Goal: Task Accomplishment & Management: Manage account settings

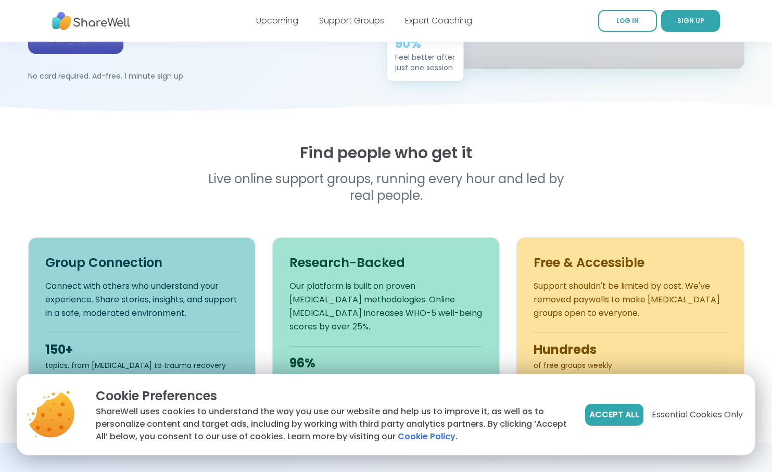
scroll to position [225, 0]
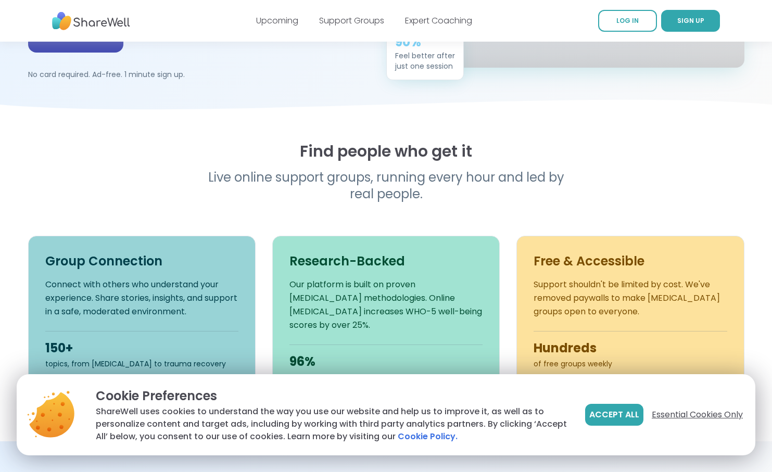
click at [677, 420] on span "Essential Cookies Only" at bounding box center [697, 415] width 91 height 12
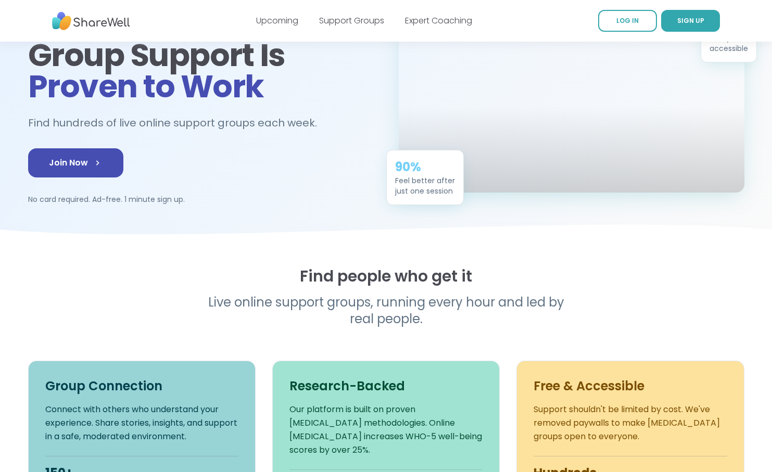
scroll to position [0, 0]
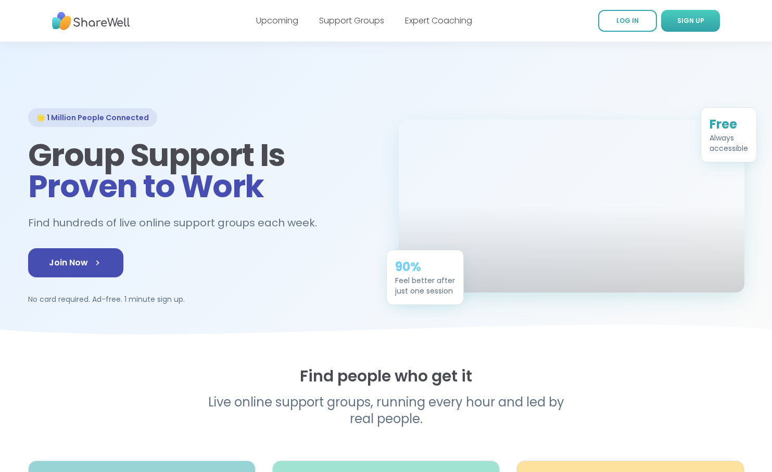
click at [689, 24] on span "SIGN UP" at bounding box center [690, 20] width 27 height 9
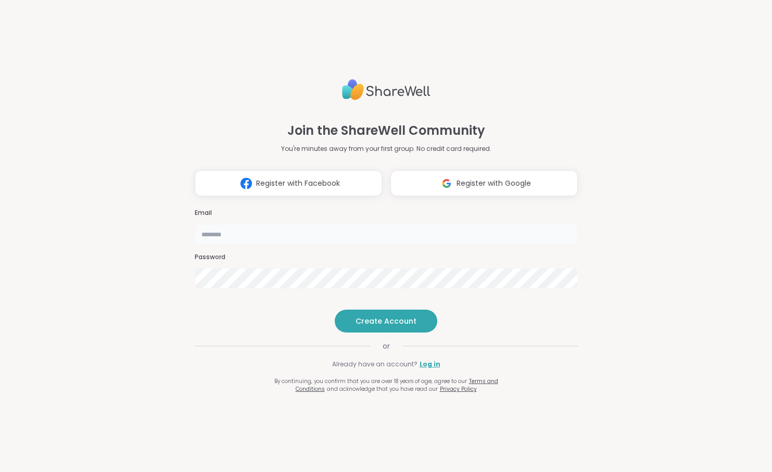
click at [218, 224] on input "email" at bounding box center [386, 234] width 383 height 21
click at [216, 209] on h3 "Email" at bounding box center [386, 213] width 383 height 9
click at [208, 224] on input "email" at bounding box center [386, 234] width 383 height 21
type input "**********"
click at [397, 326] on span "Create Account" at bounding box center [386, 321] width 61 height 10
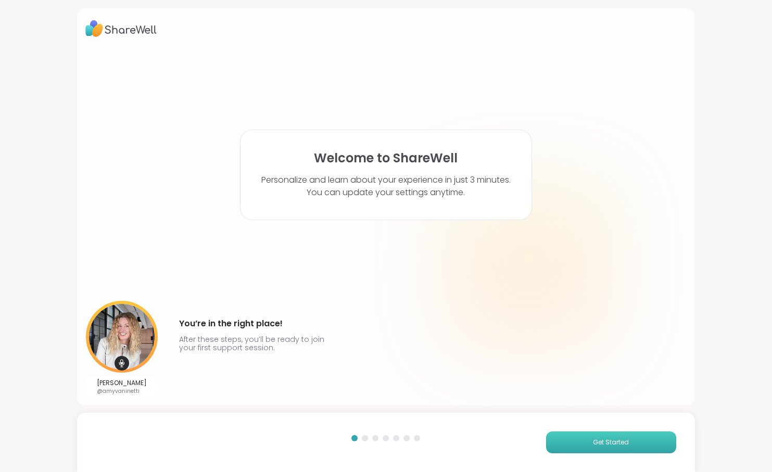
click at [609, 448] on button "Get Started" at bounding box center [611, 443] width 130 height 22
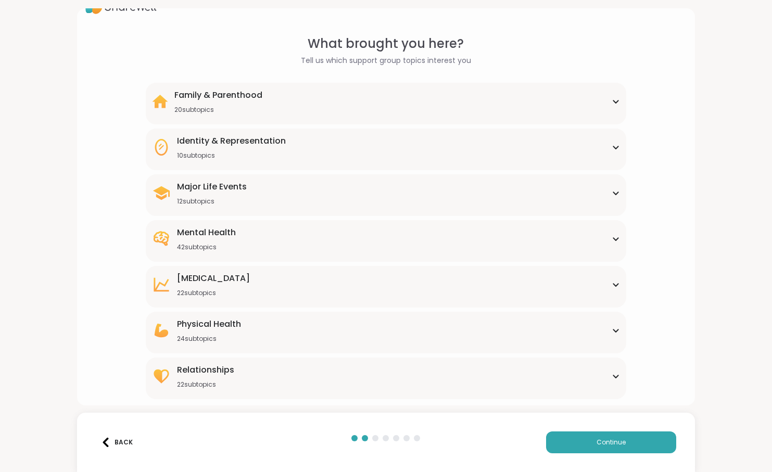
scroll to position [33, 0]
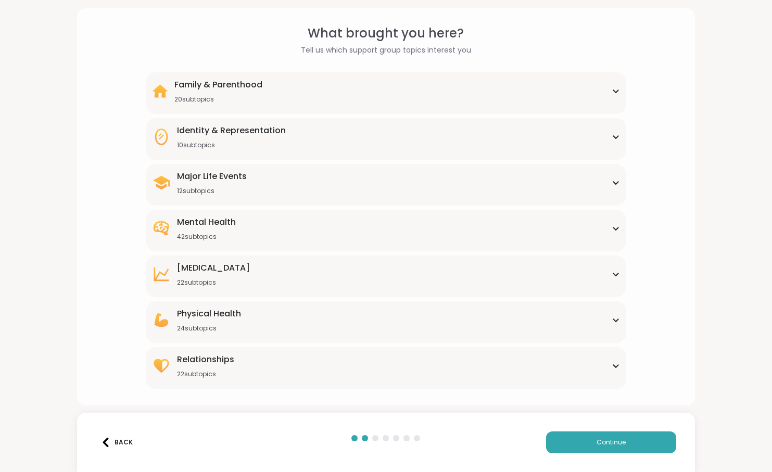
click at [618, 320] on icon at bounding box center [616, 320] width 8 height 5
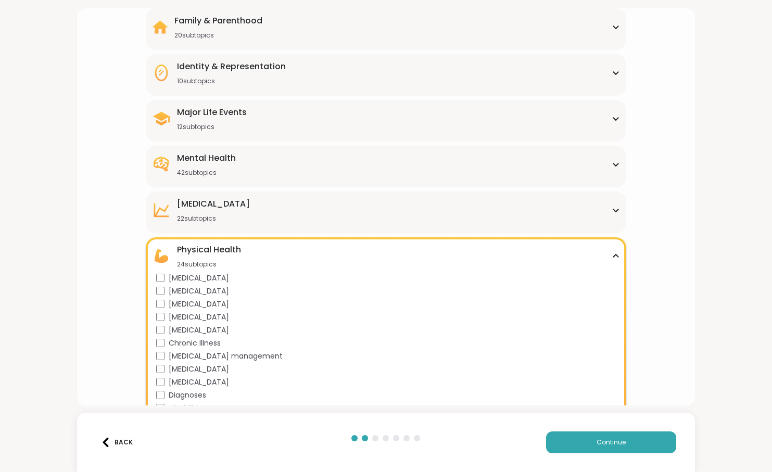
scroll to position [0, 0]
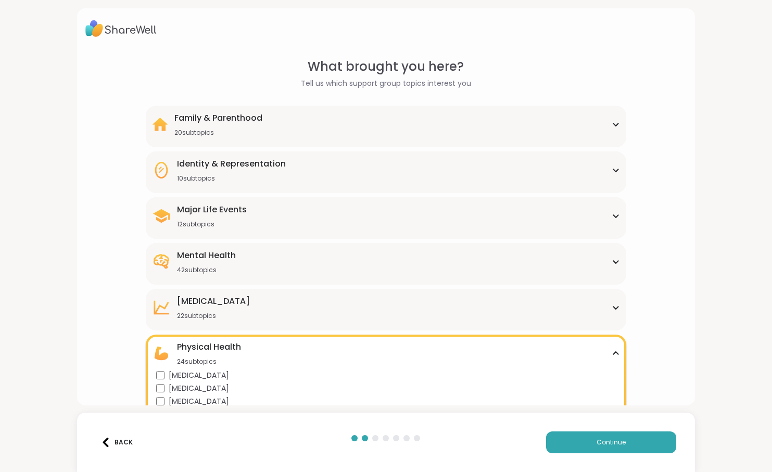
click at [612, 123] on icon at bounding box center [616, 124] width 8 height 5
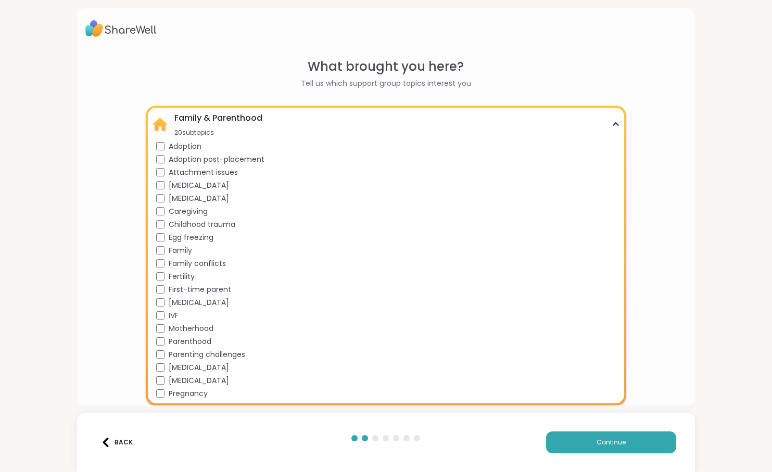
click at [611, 123] on div "Family & Parenthood 20 subtopics" at bounding box center [386, 124] width 469 height 25
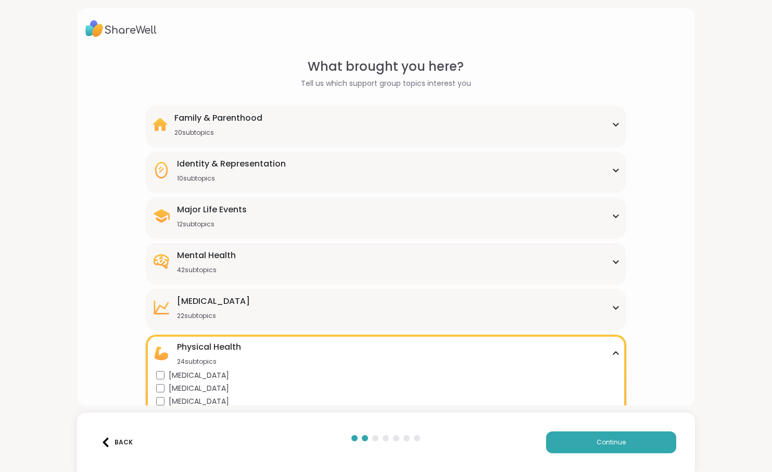
click at [614, 168] on icon at bounding box center [616, 170] width 8 height 5
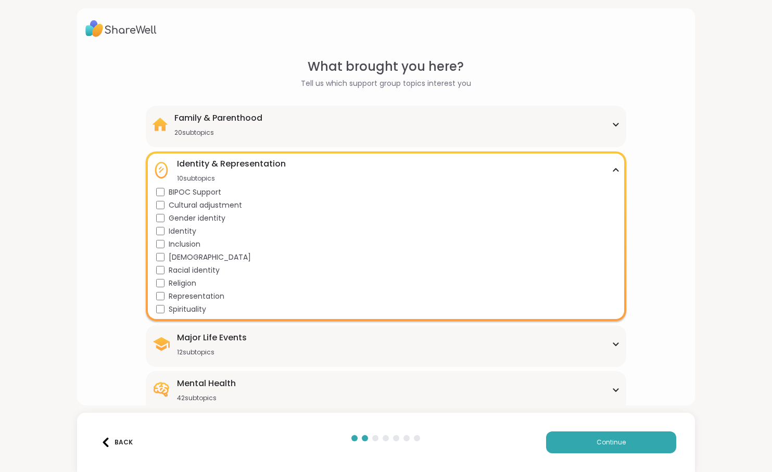
click at [614, 168] on icon at bounding box center [616, 170] width 8 height 5
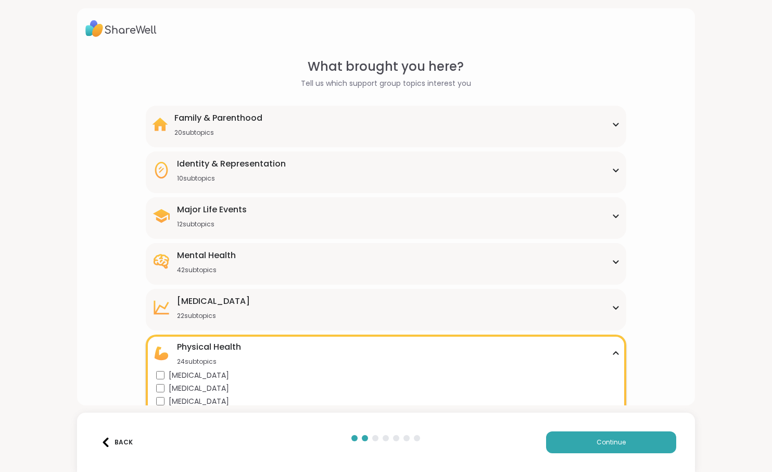
click at [616, 218] on icon at bounding box center [616, 216] width 5 height 3
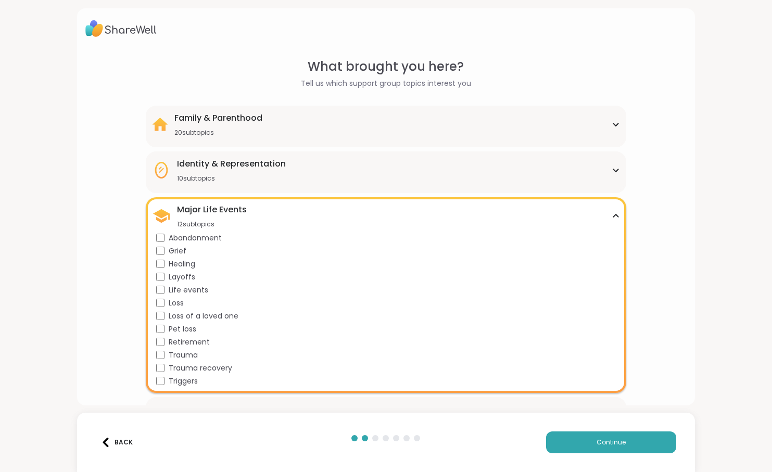
click at [616, 218] on icon at bounding box center [616, 215] width 8 height 5
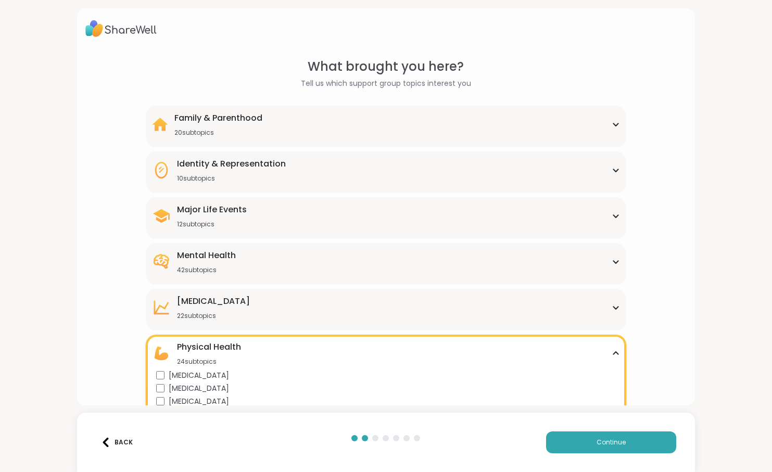
click at [615, 258] on div "Mental Health 42 subtopics" at bounding box center [386, 261] width 469 height 25
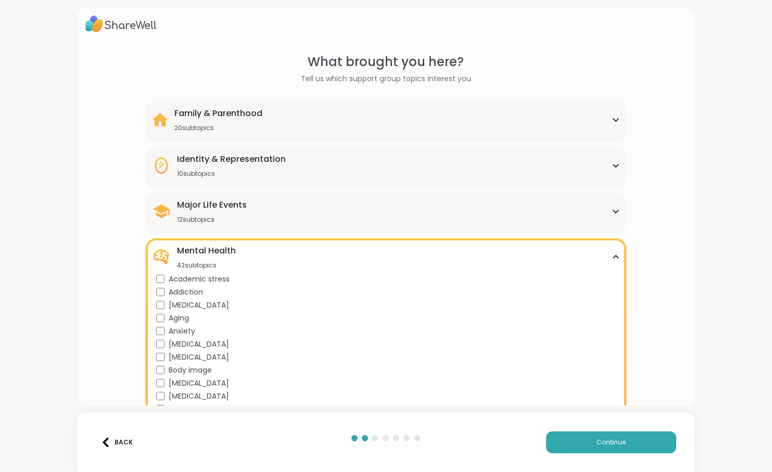
scroll to position [4, 0]
click at [616, 264] on div "Mental Health 42 subtopics" at bounding box center [386, 257] width 469 height 25
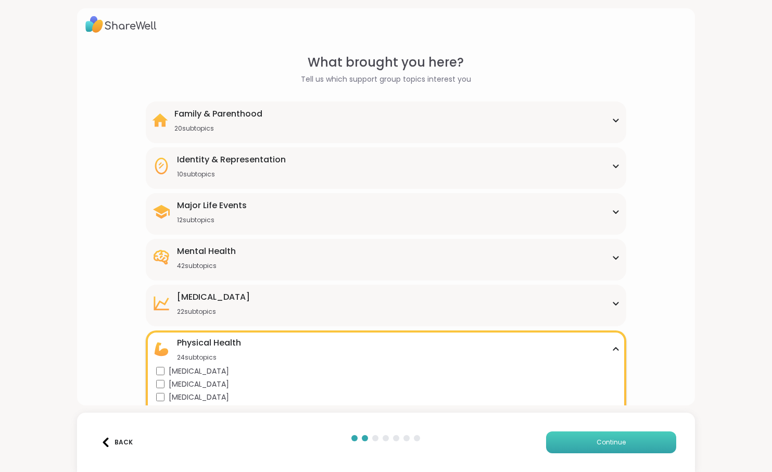
click at [627, 437] on button "Continue" at bounding box center [611, 443] width 130 height 22
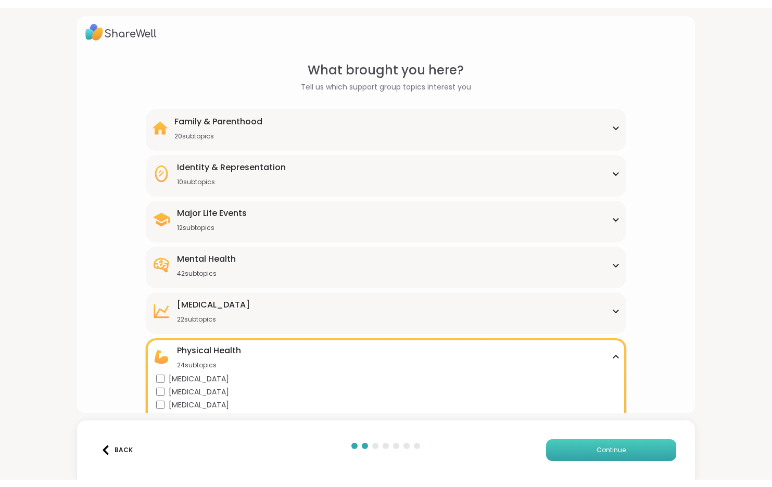
scroll to position [0, 0]
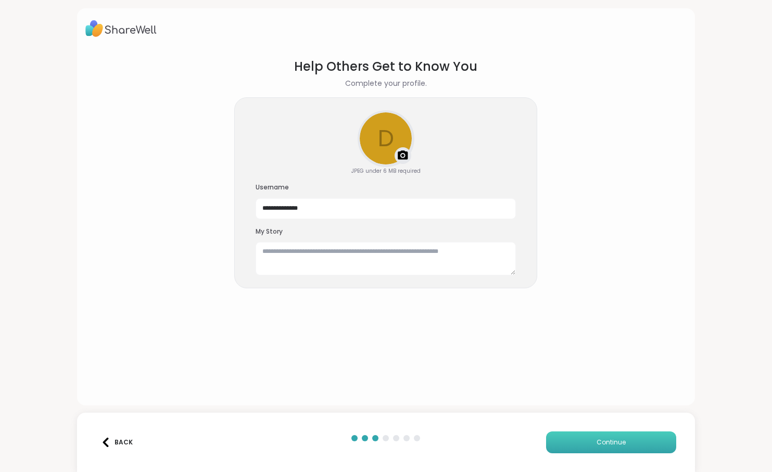
click at [601, 441] on span "Continue" at bounding box center [611, 442] width 29 height 9
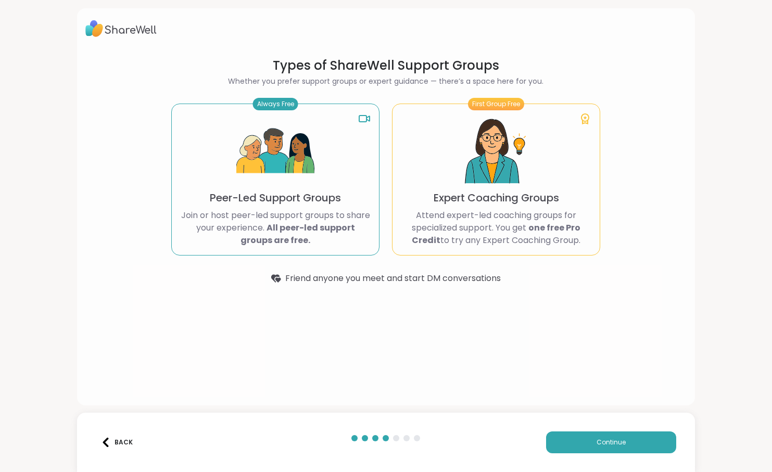
click at [275, 186] on img at bounding box center [275, 151] width 78 height 78
click at [269, 108] on div "Always Free" at bounding box center [275, 104] width 45 height 12
click at [274, 233] on b "All peer-led support groups are free." at bounding box center [298, 234] width 115 height 24
click at [607, 436] on button "Continue" at bounding box center [611, 443] width 130 height 22
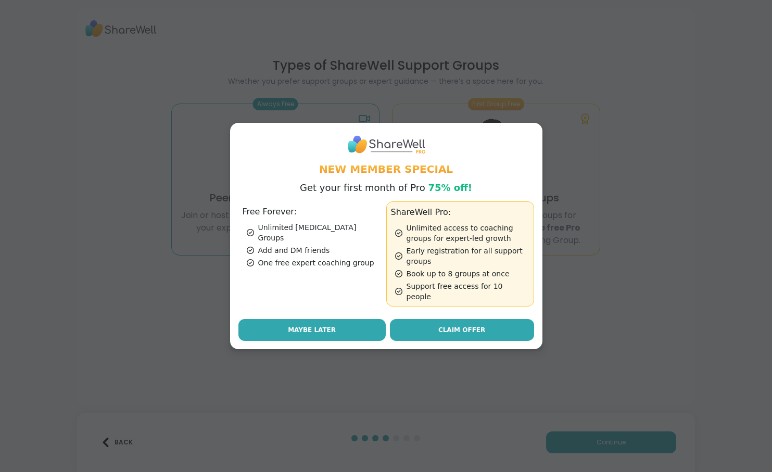
click at [323, 325] on span "Maybe Later" at bounding box center [312, 329] width 48 height 9
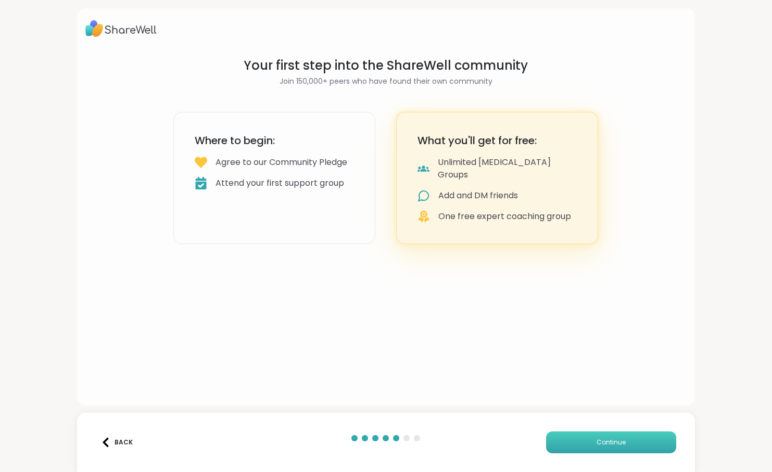
click at [577, 442] on button "Continue" at bounding box center [611, 443] width 130 height 22
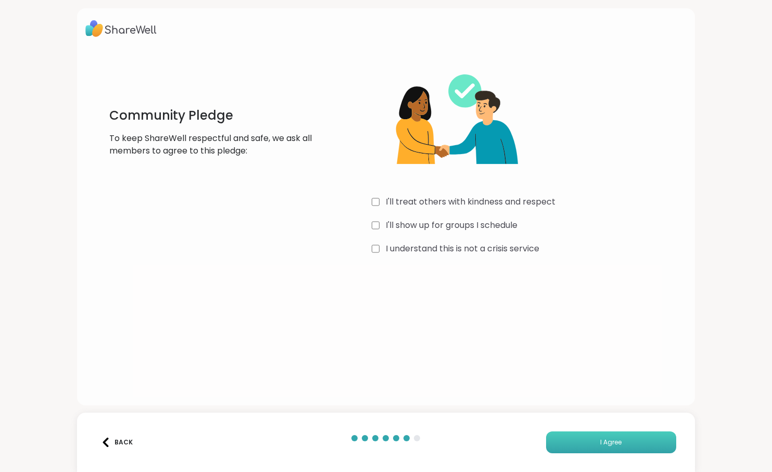
click at [599, 444] on button "I Agree" at bounding box center [611, 443] width 130 height 22
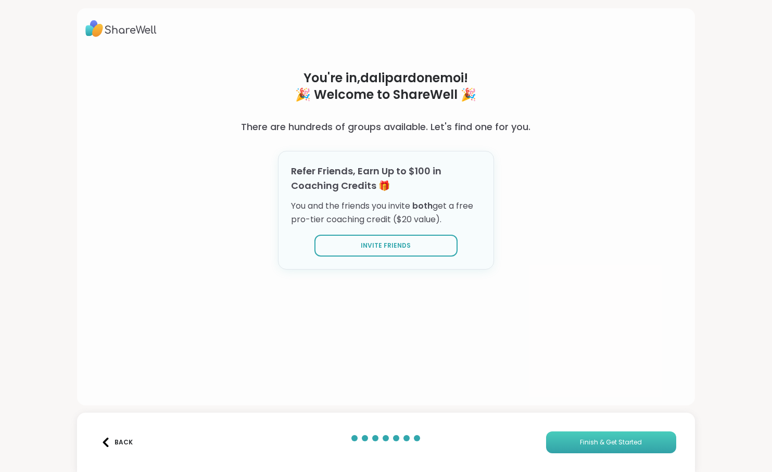
click at [628, 438] on span "Finish & Get Started" at bounding box center [611, 442] width 62 height 9
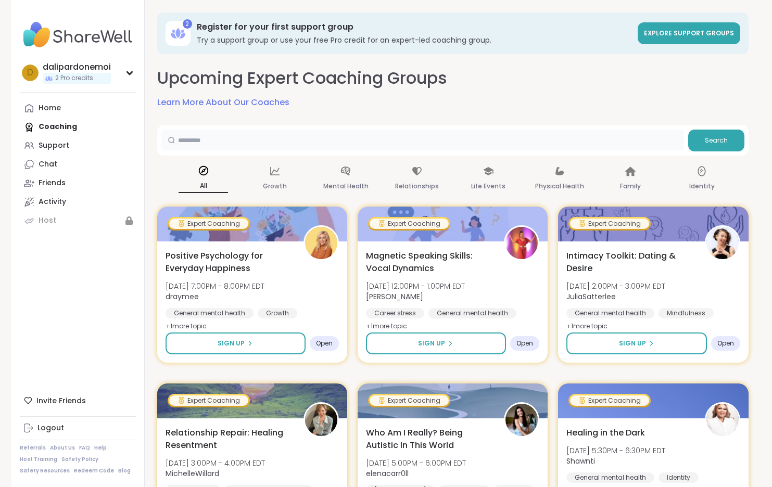
click at [220, 138] on input "text" at bounding box center [422, 140] width 523 height 21
type input "**********"
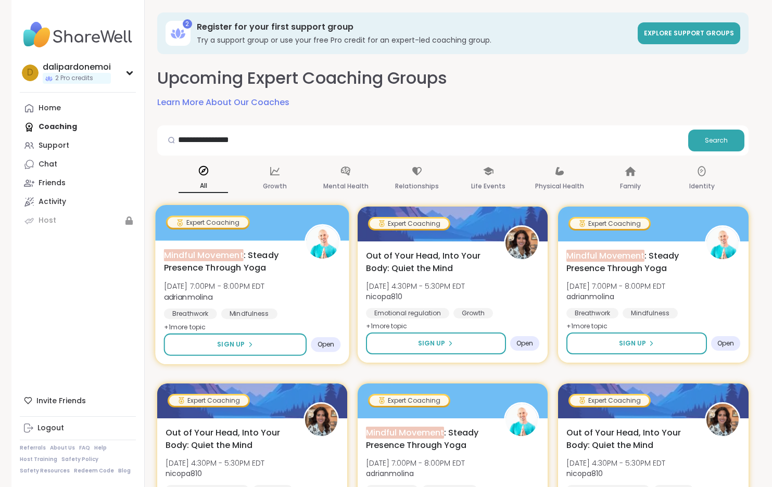
click at [177, 326] on span "+ 1 more topic" at bounding box center [184, 327] width 42 height 8
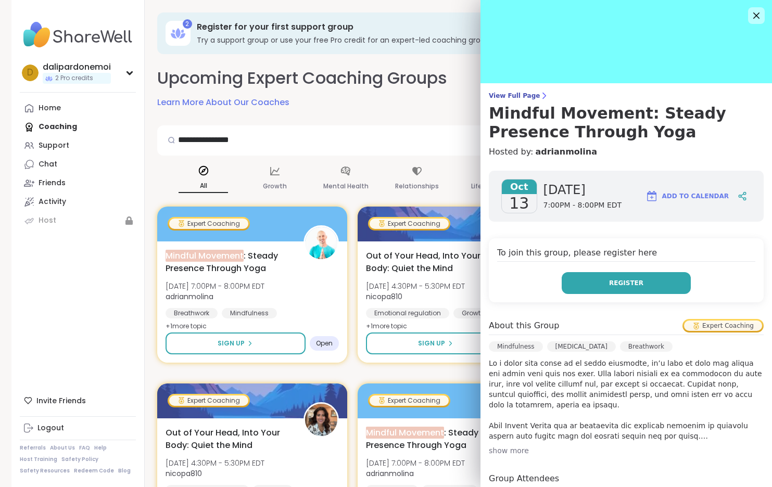
click at [590, 284] on button "Register" at bounding box center [626, 283] width 129 height 22
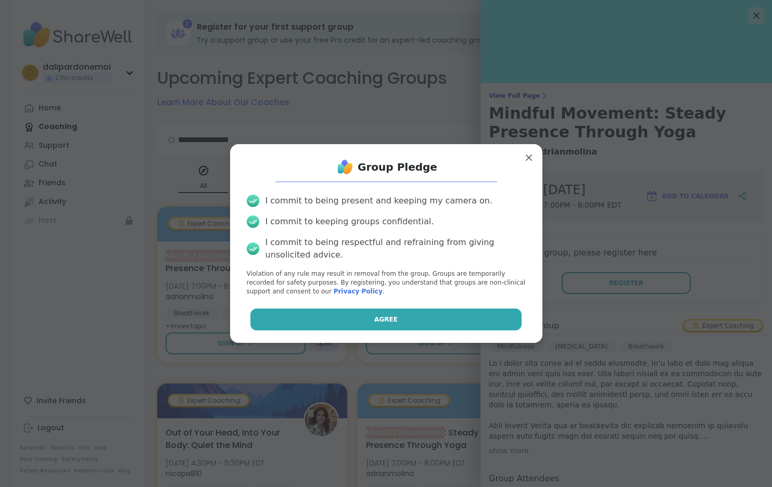
click at [450, 313] on button "Agree" at bounding box center [385, 320] width 271 height 22
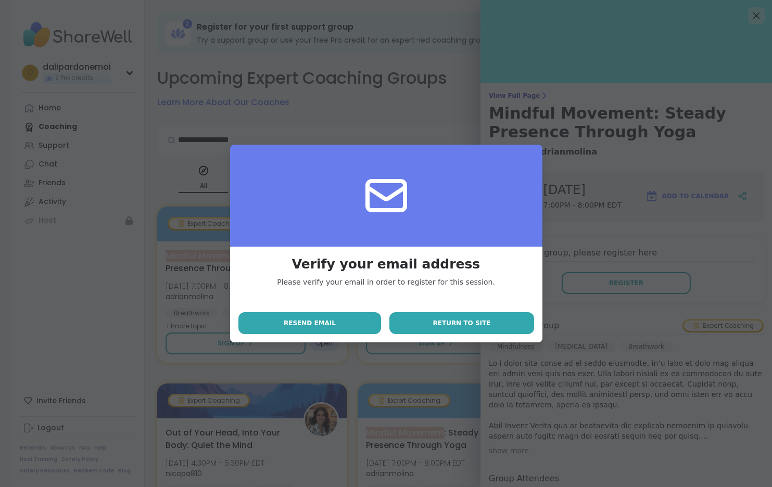
click at [464, 328] on span "Return to site" at bounding box center [462, 323] width 58 height 9
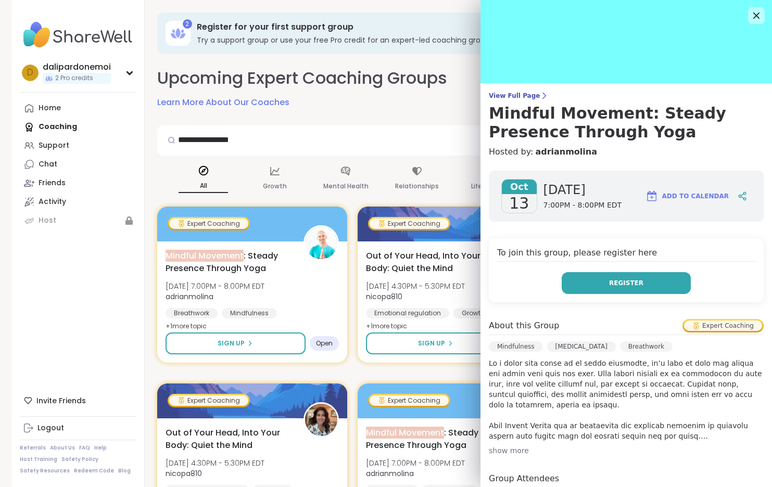
click at [631, 283] on span "Register" at bounding box center [626, 283] width 34 height 9
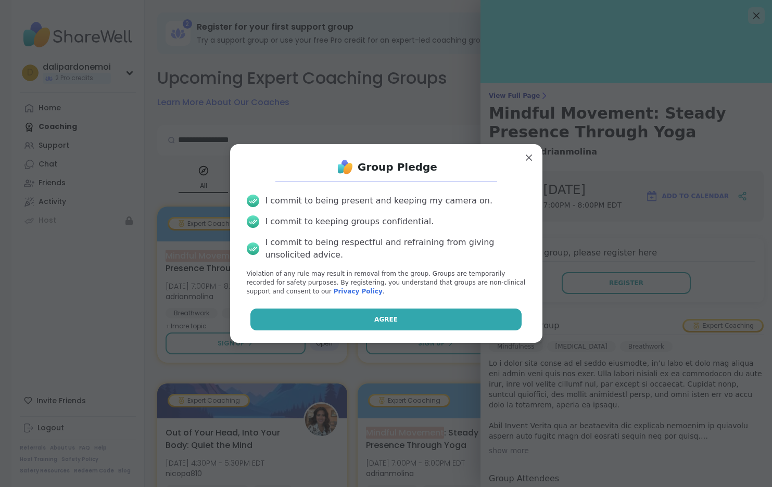
click at [309, 330] on button "Agree" at bounding box center [385, 320] width 271 height 22
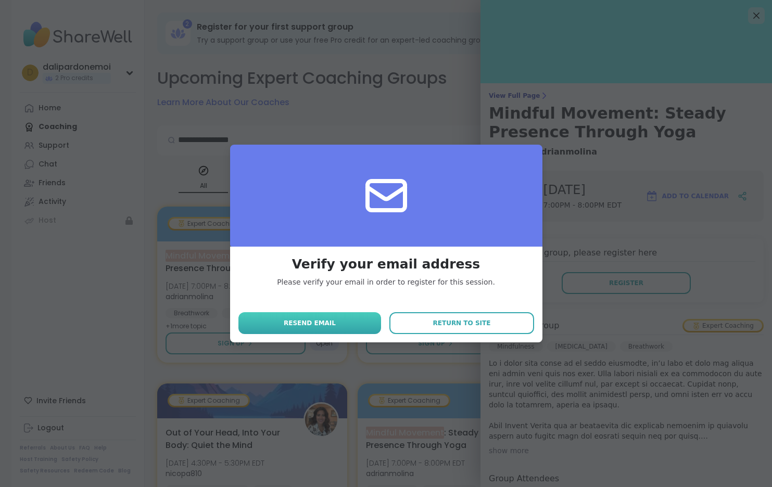
click at [307, 323] on span "Resend email" at bounding box center [310, 323] width 52 height 9
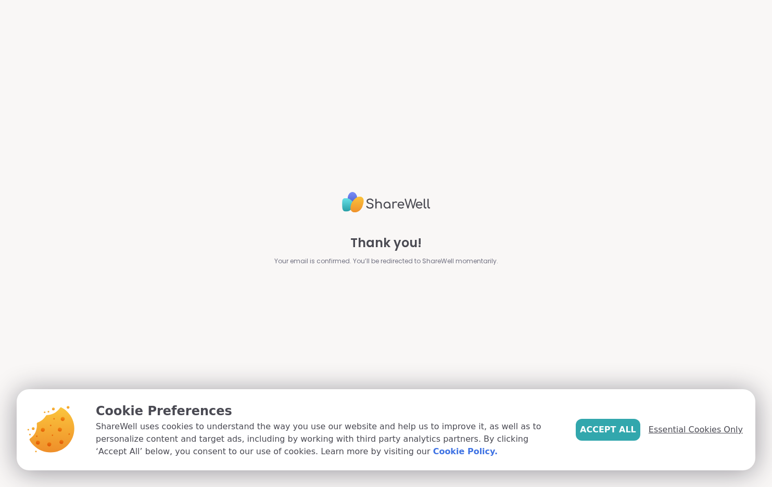
click at [665, 434] on span "Essential Cookies Only" at bounding box center [696, 430] width 94 height 12
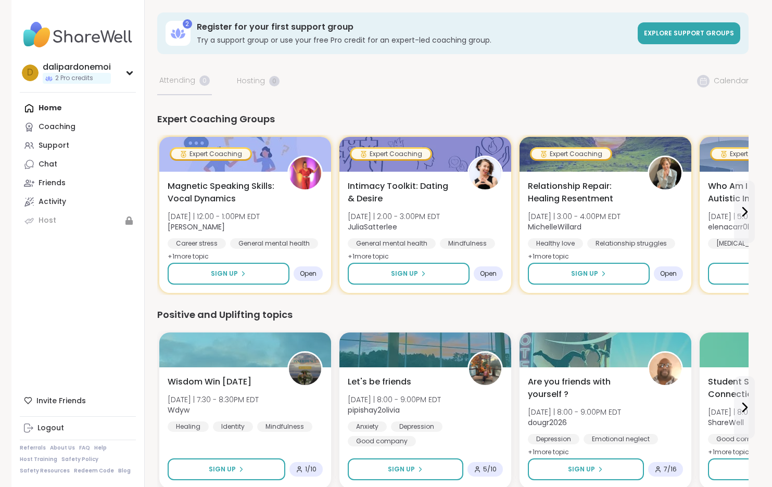
click at [442, 91] on div "2 Register for your first support group Try a support group or use your free Pr…" at bounding box center [453, 464] width 592 height 904
click at [711, 82] on div "2 Register for your first support group Try a support group or use your free Pr…" at bounding box center [453, 464] width 592 height 904
click at [704, 81] on div "2 Register for your first support group Try a support group or use your free Pr…" at bounding box center [453, 464] width 592 height 904
click at [732, 81] on div "2 Register for your first support group Try a support group or use your free Pr…" at bounding box center [453, 464] width 592 height 904
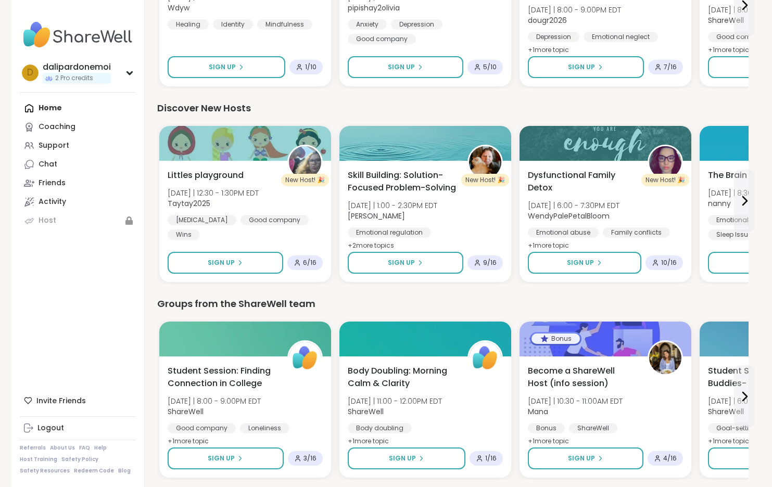
scroll to position [440, 0]
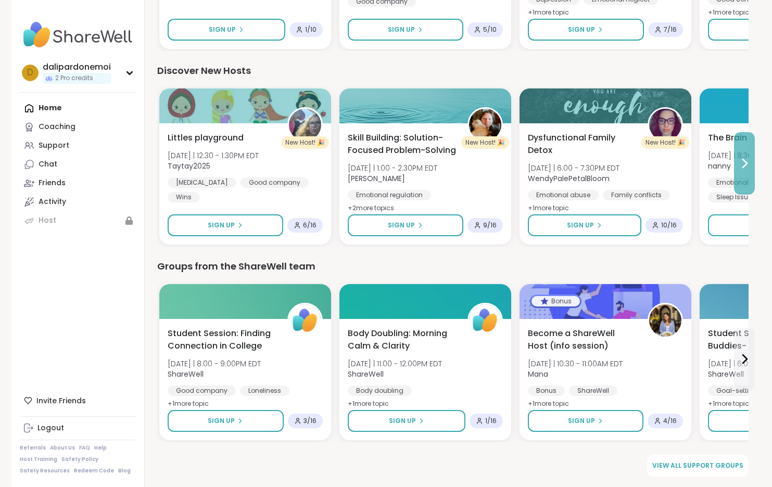
click at [742, 168] on icon at bounding box center [744, 163] width 12 height 12
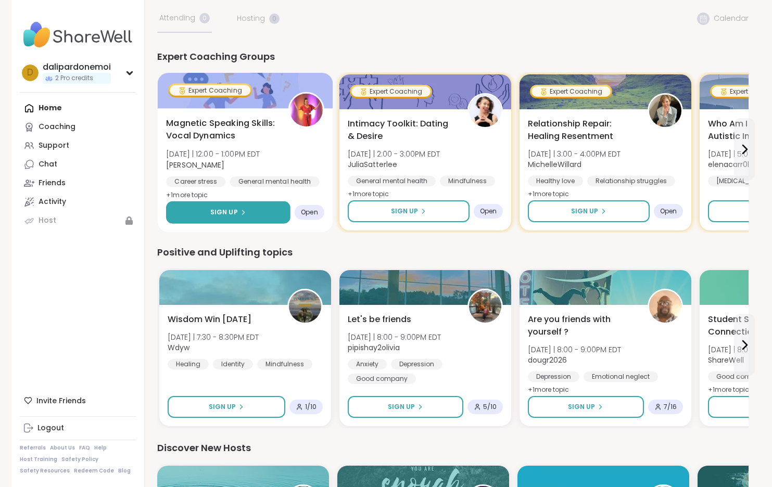
scroll to position [0, 0]
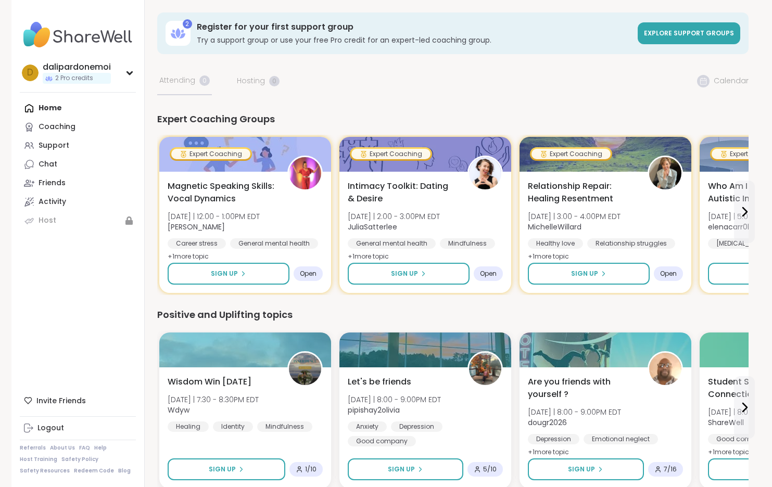
click at [190, 80] on div "2 Register for your first support group Try a support group or use your free Pr…" at bounding box center [453, 464] width 592 height 904
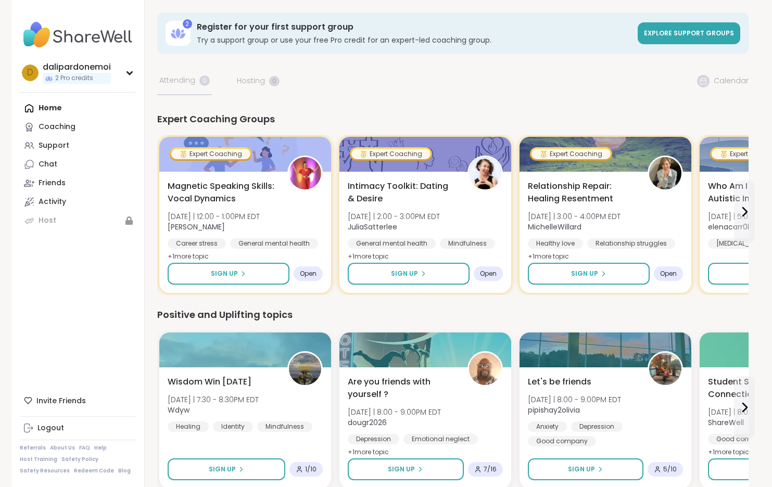
click at [55, 106] on div "Home Coaching Support Chat Friends Activity Host" at bounding box center [78, 164] width 116 height 131
click at [40, 107] on div "Home Coaching Support Chat Friends Activity Host" at bounding box center [78, 164] width 116 height 131
click at [55, 153] on link "Support" at bounding box center [78, 145] width 116 height 19
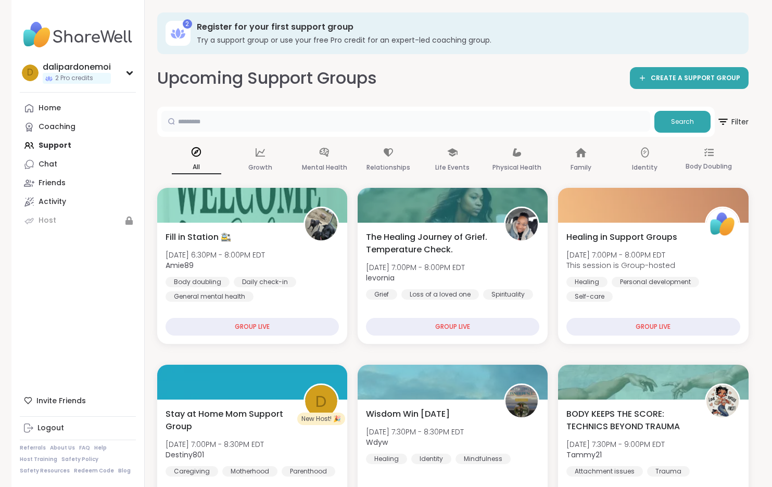
click at [210, 123] on input "text" at bounding box center [405, 121] width 489 height 21
type input "**********"
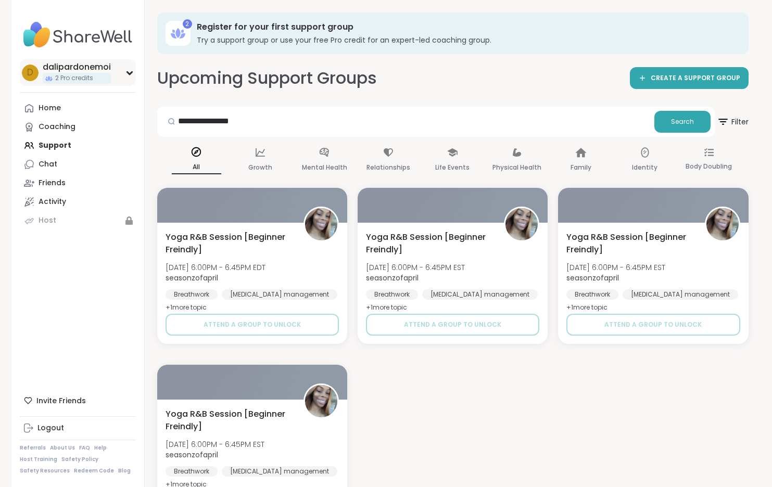
click at [129, 69] on div "d dalipardonemoi 2 Pro credits" at bounding box center [78, 72] width 116 height 27
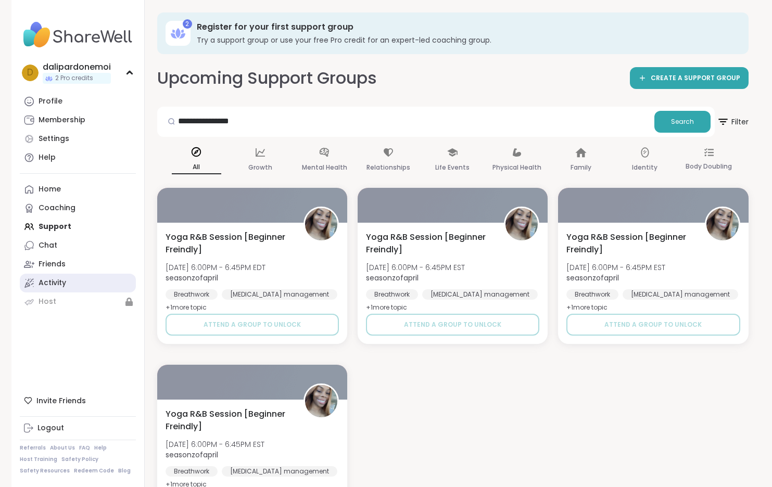
click at [58, 278] on link "Activity" at bounding box center [78, 283] width 116 height 19
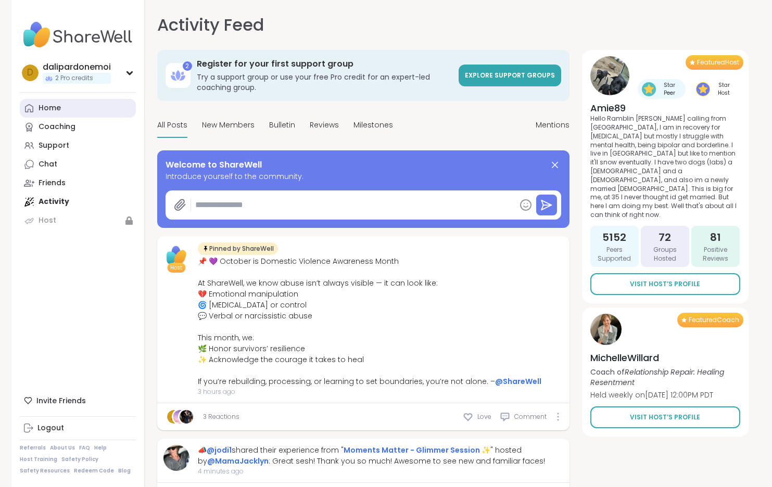
click at [46, 106] on div "Home" at bounding box center [50, 108] width 22 height 10
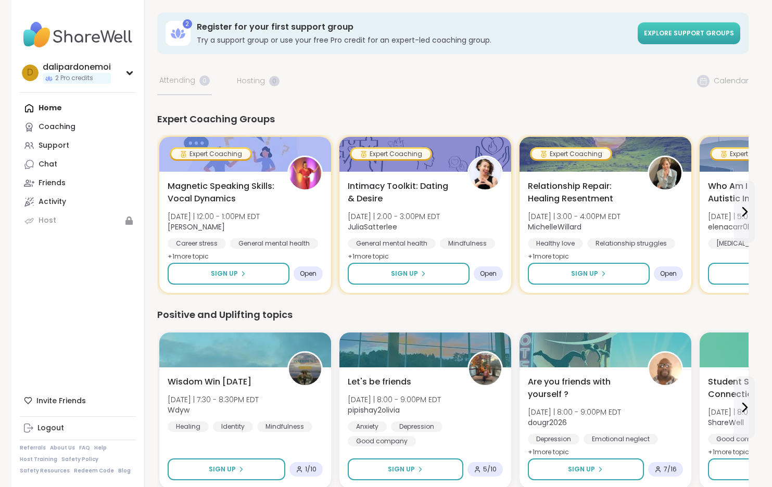
click at [682, 37] on span "Explore support groups" at bounding box center [689, 33] width 90 height 9
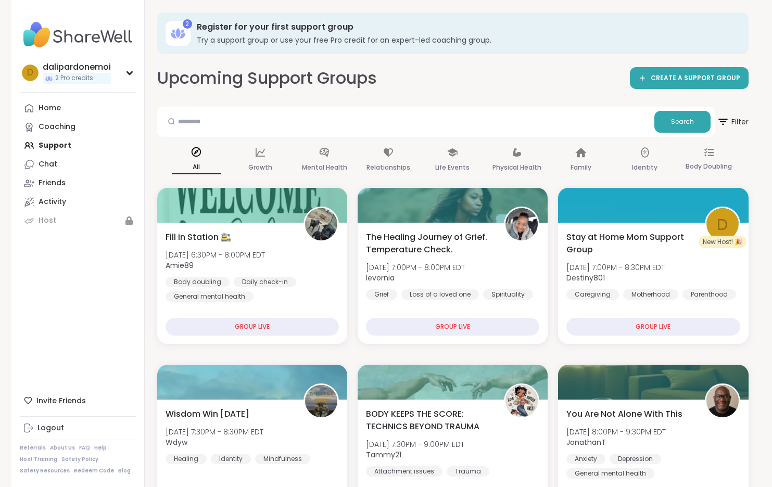
click at [177, 122] on div at bounding box center [171, 121] width 20 height 21
click at [191, 121] on input "text" at bounding box center [405, 121] width 489 height 21
type input "**********"
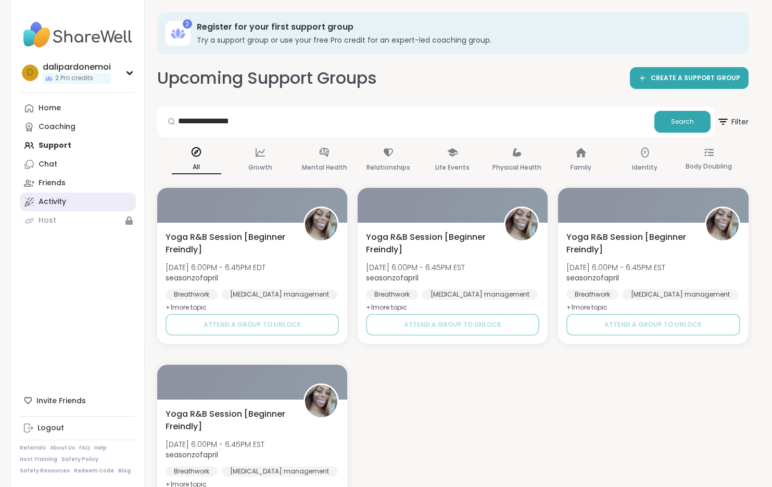
click at [61, 203] on div "Activity" at bounding box center [53, 202] width 28 height 10
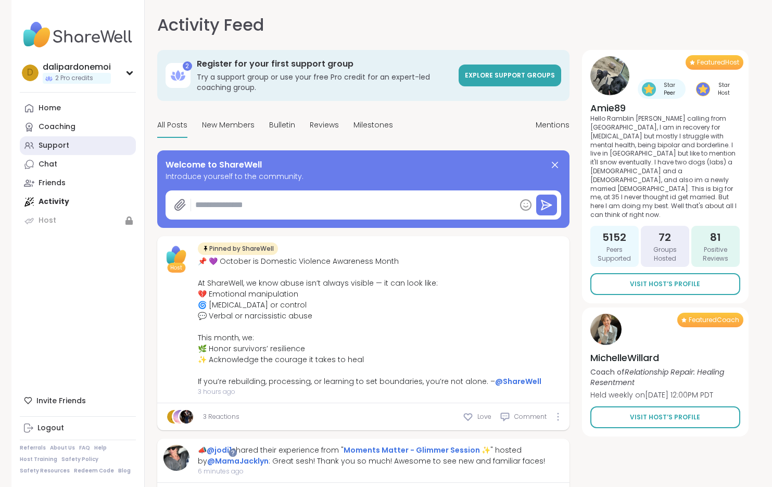
click at [57, 142] on div "Support" at bounding box center [54, 146] width 31 height 10
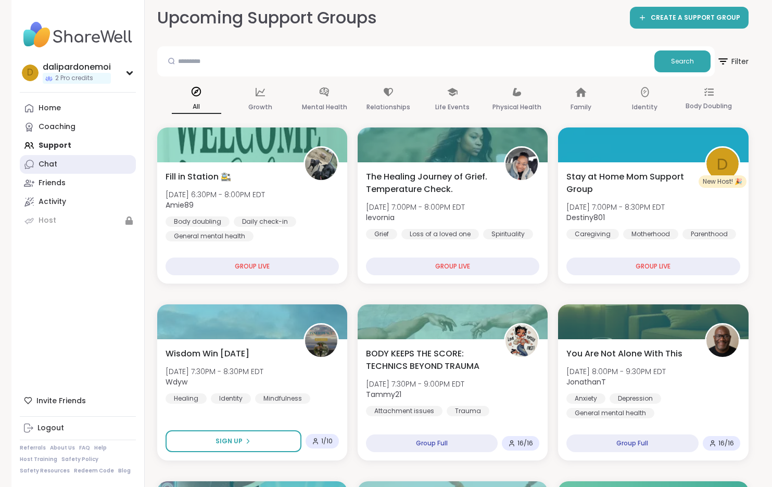
scroll to position [62, 0]
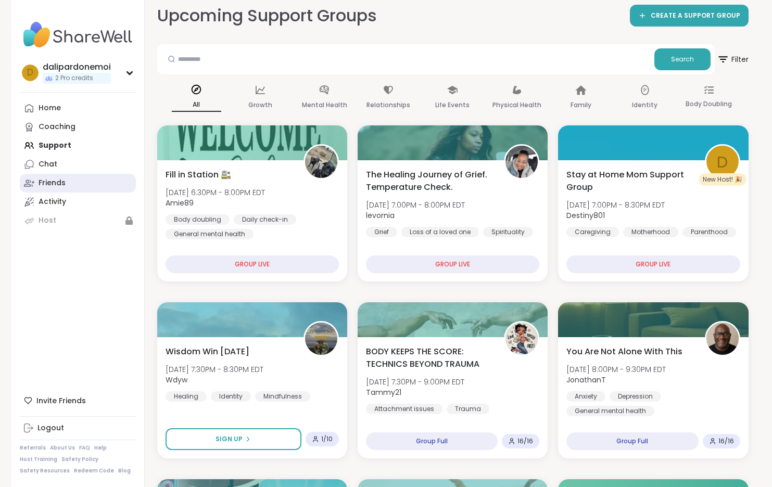
click at [56, 181] on div "Friends" at bounding box center [52, 183] width 27 height 10
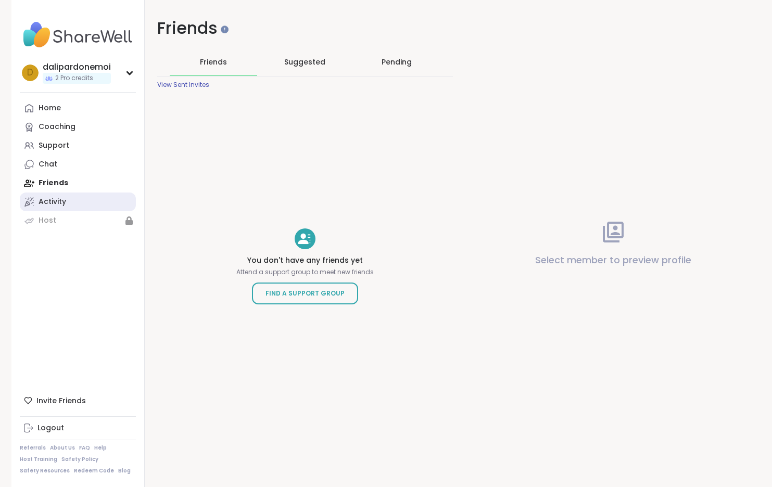
click at [58, 197] on div "Activity" at bounding box center [53, 202] width 28 height 10
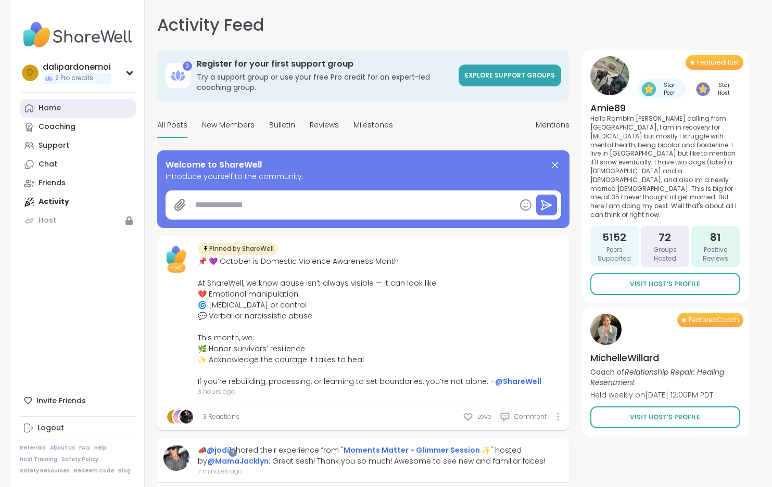
click at [61, 105] on link "Home" at bounding box center [78, 108] width 116 height 19
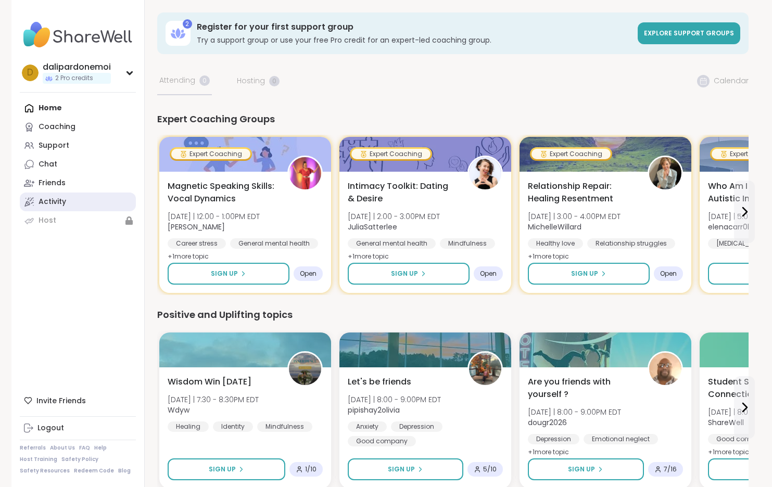
click at [41, 205] on div "Activity" at bounding box center [53, 202] width 28 height 10
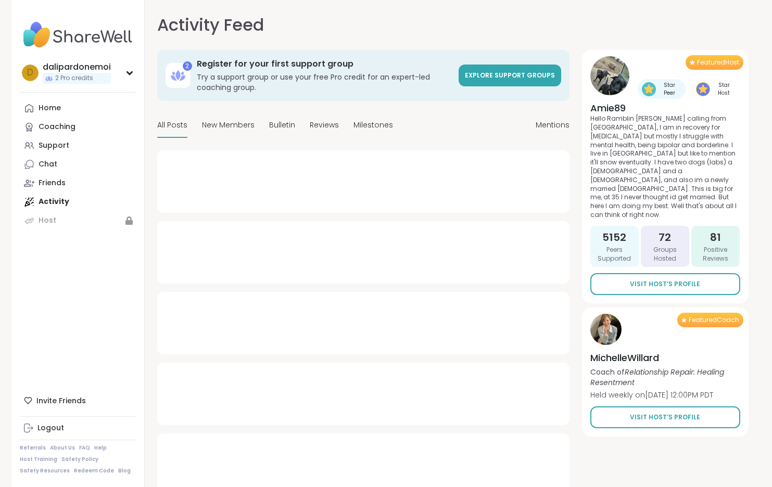
type textarea "*"
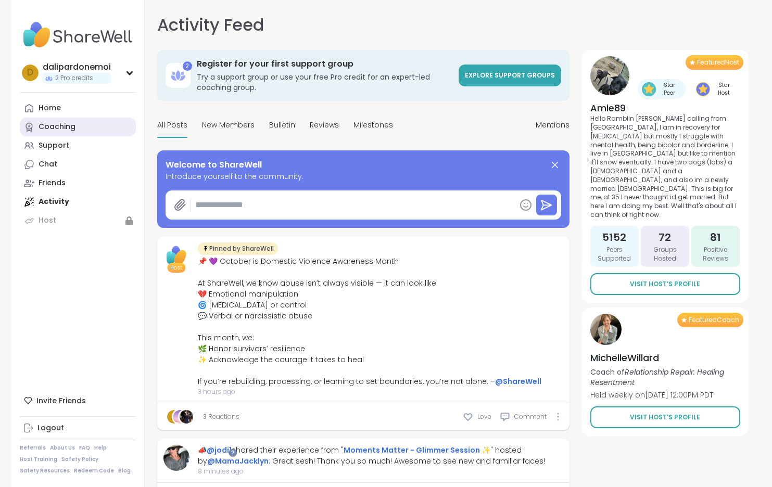
click at [51, 124] on div "Coaching" at bounding box center [57, 127] width 37 height 10
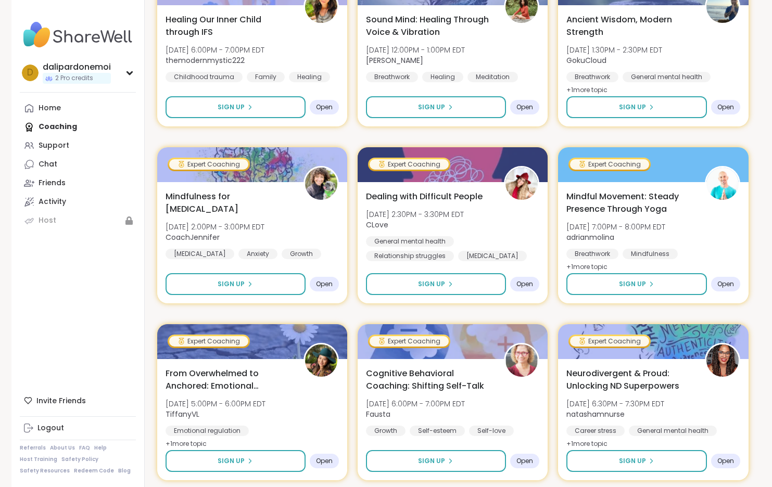
scroll to position [589, 0]
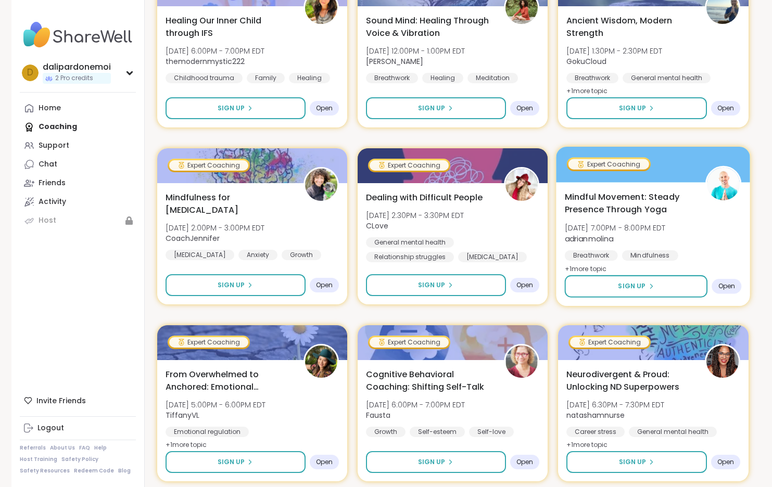
click at [666, 223] on span "Mon, Oct 13 | 7:00PM - 8:00PM EDT" at bounding box center [615, 228] width 101 height 10
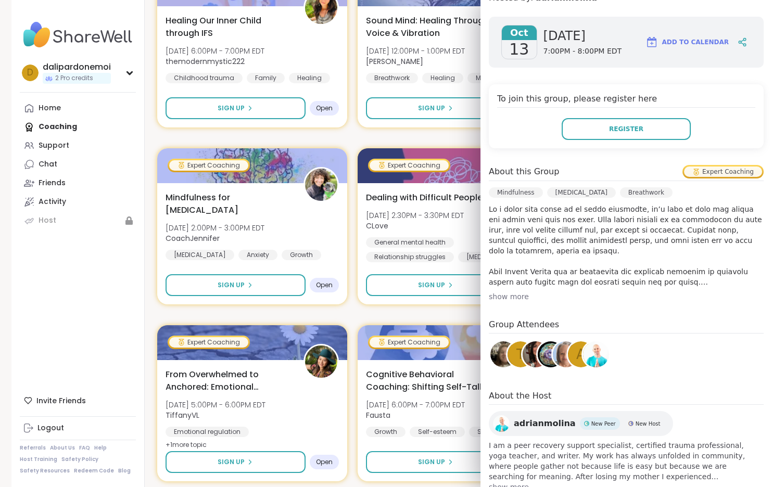
scroll to position [159, 0]
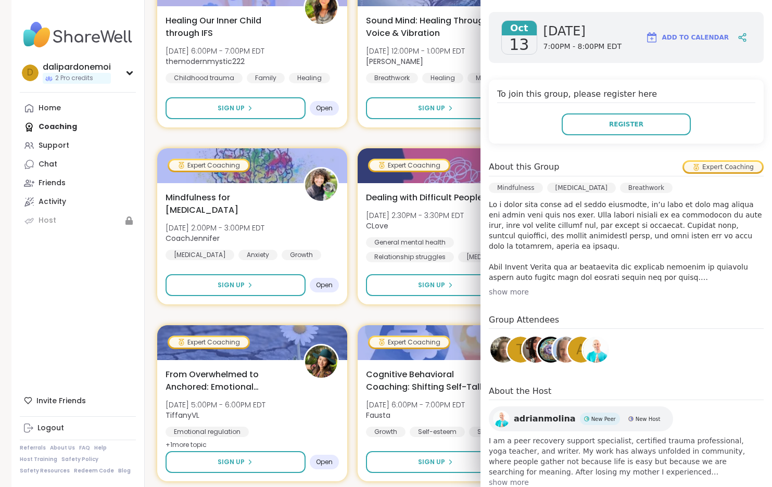
click at [499, 357] on img at bounding box center [503, 350] width 26 height 26
click at [518, 351] on span "T" at bounding box center [521, 350] width 8 height 20
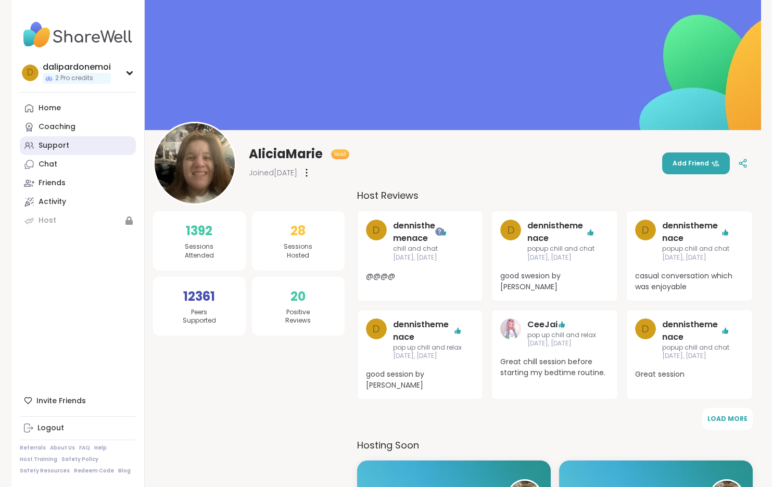
click at [45, 142] on div "Support" at bounding box center [54, 146] width 31 height 10
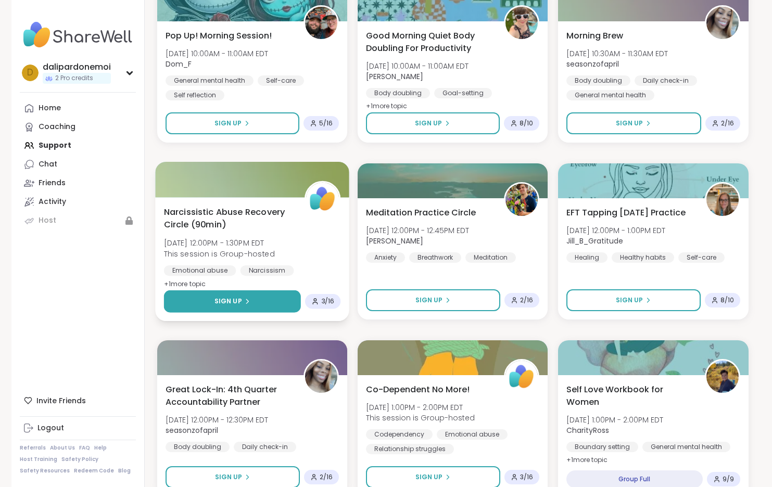
scroll to position [1847, 0]
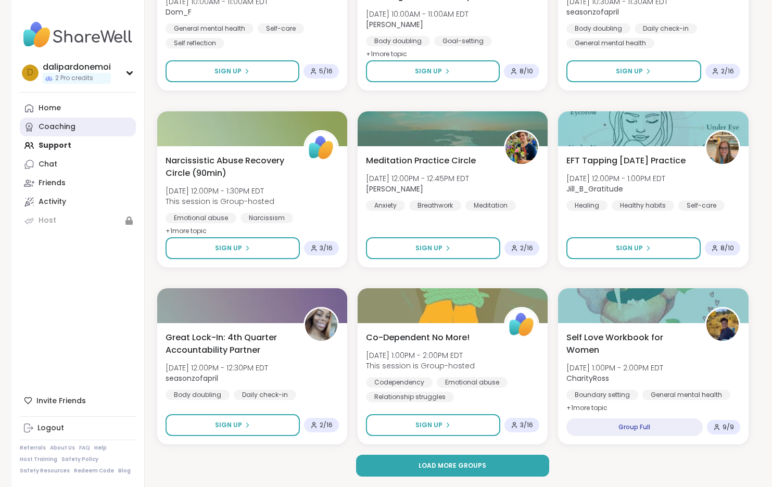
click at [66, 122] on div "Coaching" at bounding box center [57, 127] width 37 height 10
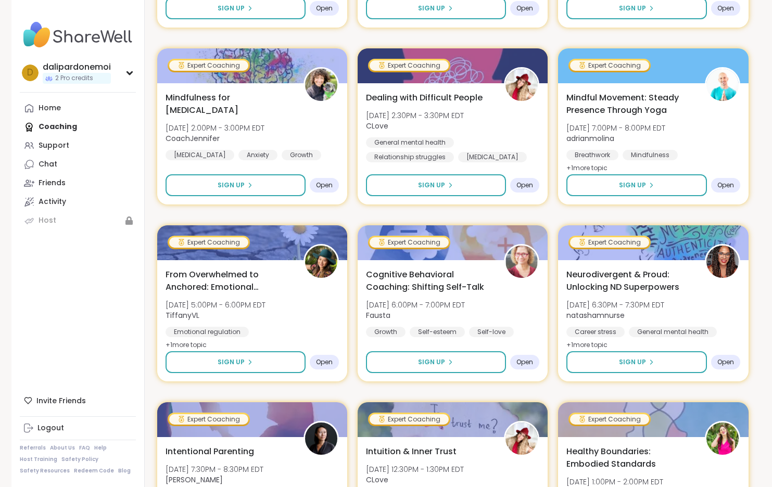
scroll to position [688, 0]
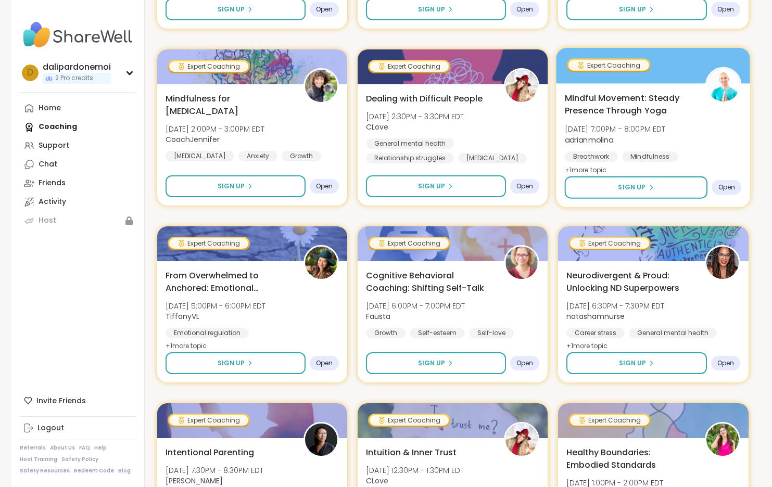
click at [666, 129] on span "Mon, Oct 13 | 7:00PM - 8:00PM EDT" at bounding box center [615, 129] width 101 height 10
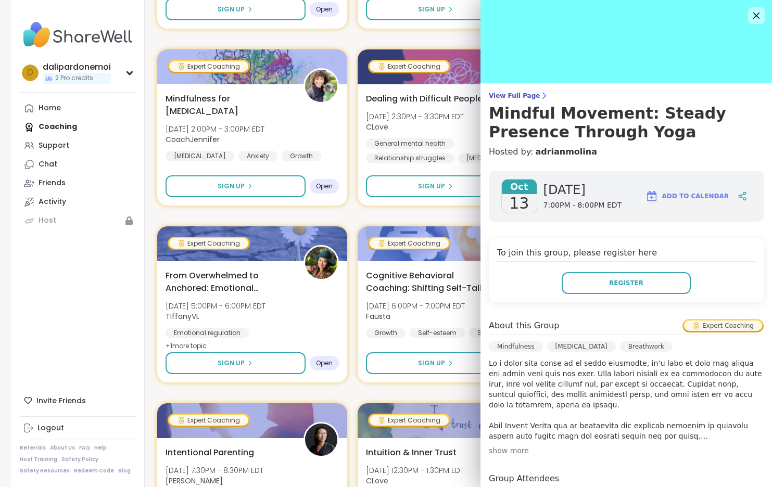
click at [691, 202] on button "Add to Calendar" at bounding box center [687, 196] width 93 height 25
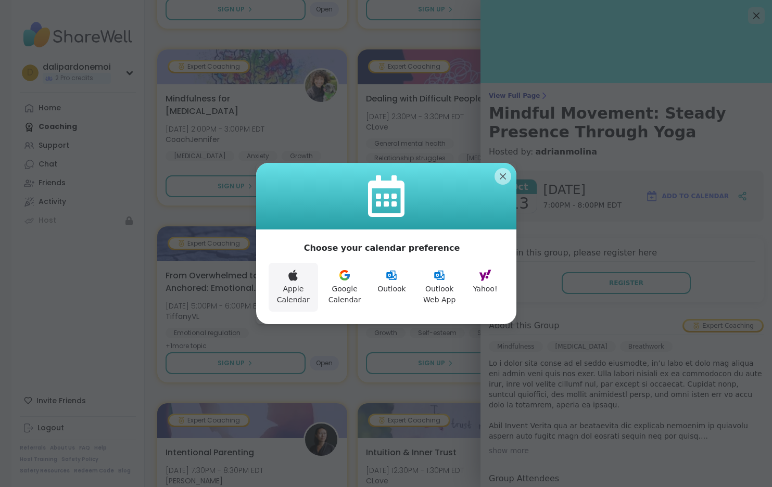
click at [294, 287] on button "Apple Calendar" at bounding box center [294, 287] width 50 height 49
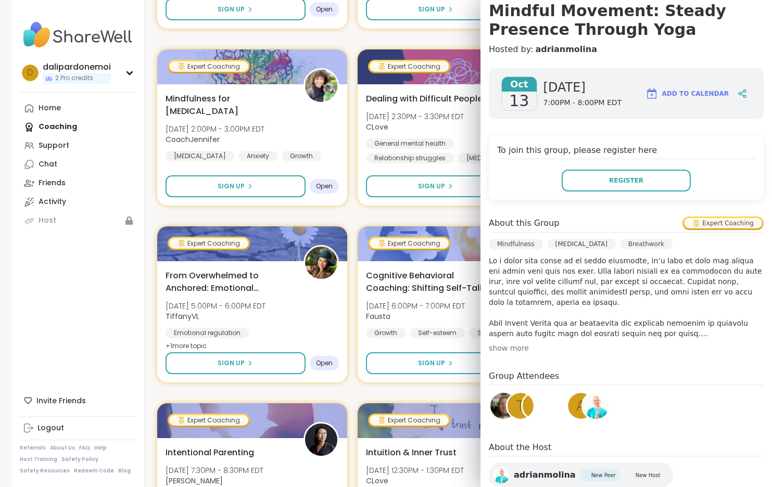
scroll to position [112, 0]
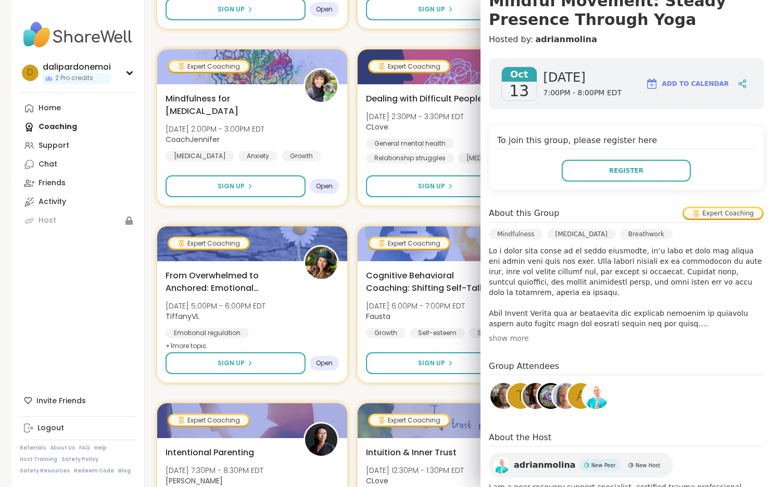
click at [575, 400] on div "a" at bounding box center [581, 396] width 26 height 26
click at [558, 398] on img at bounding box center [566, 396] width 26 height 26
click at [544, 397] on img at bounding box center [551, 396] width 26 height 26
click at [532, 396] on img at bounding box center [536, 396] width 26 height 26
click at [515, 395] on div "T" at bounding box center [521, 396] width 26 height 26
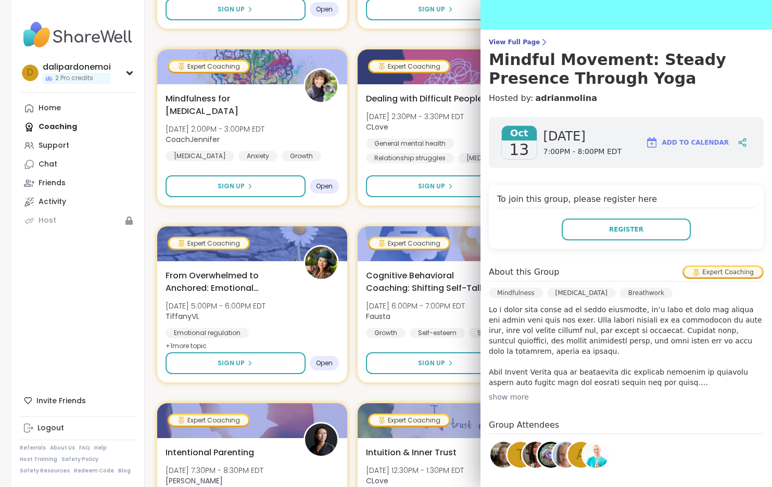
scroll to position [0, 0]
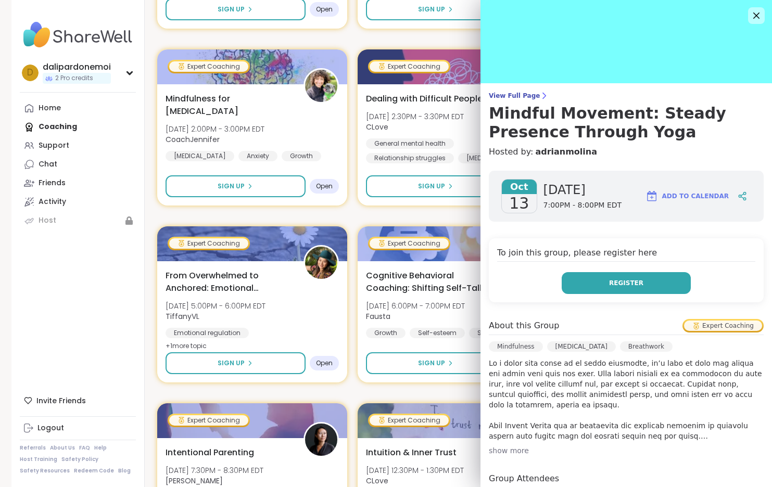
click at [611, 279] on span "Register" at bounding box center [626, 283] width 34 height 9
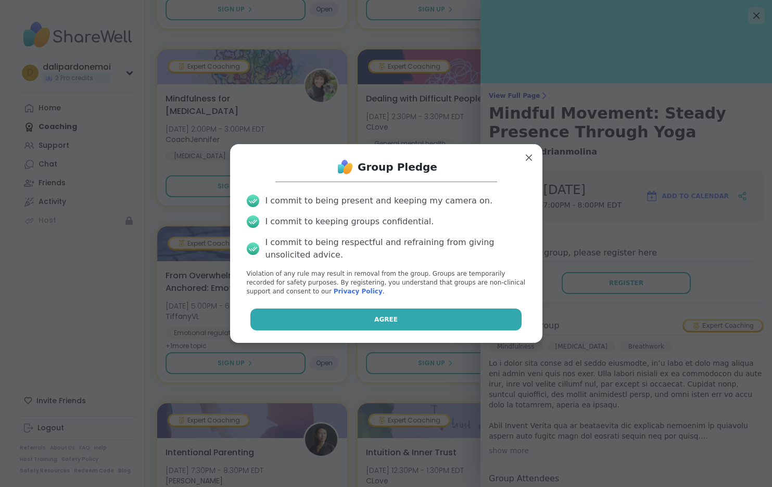
click at [382, 321] on span "Agree" at bounding box center [385, 319] width 23 height 9
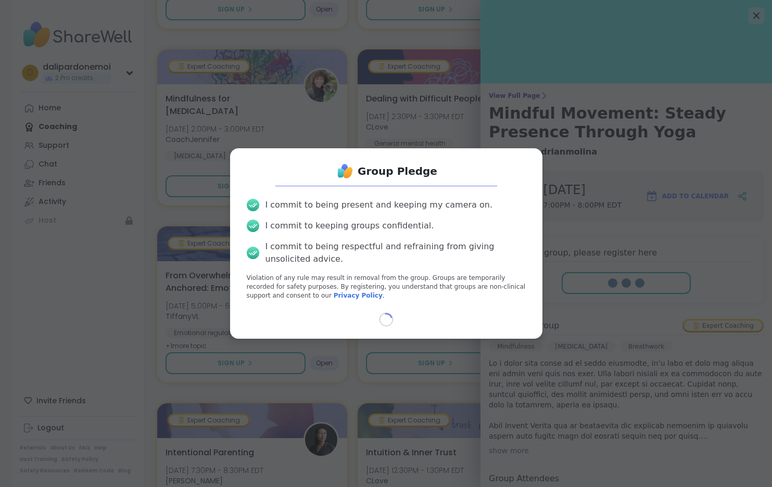
select select "**"
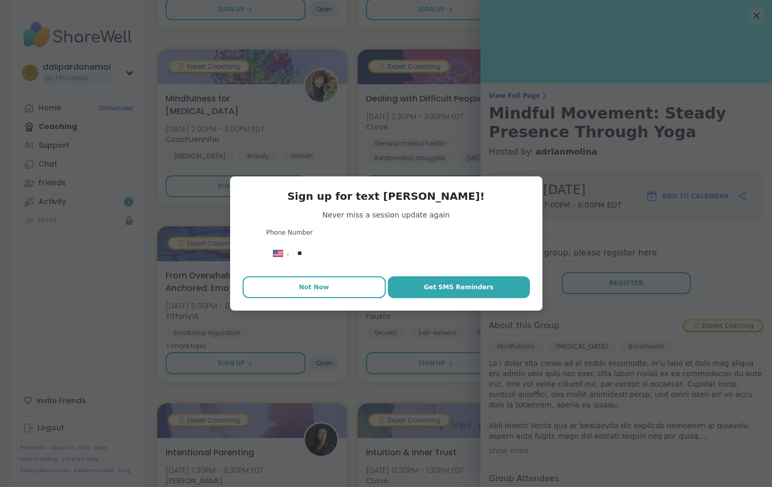
click at [313, 283] on span "Not Now" at bounding box center [314, 287] width 30 height 9
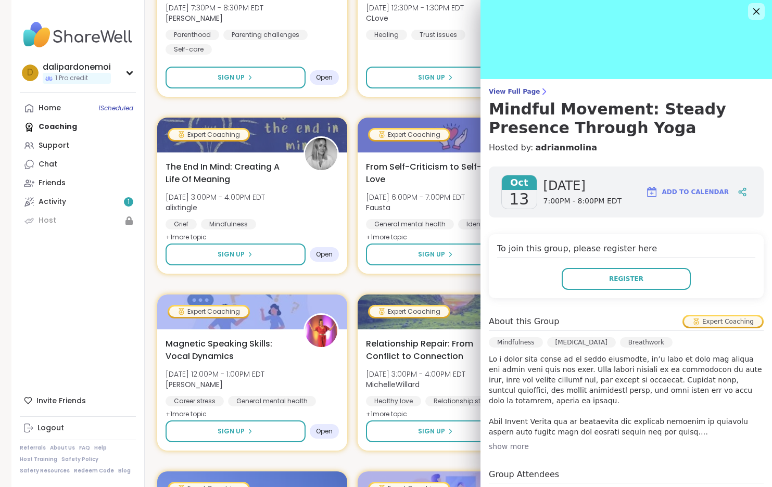
scroll to position [1, 0]
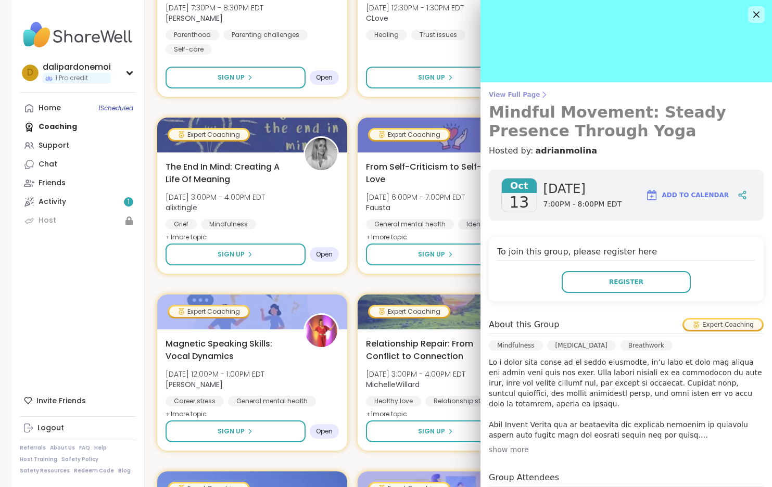
click at [509, 92] on span "View Full Page" at bounding box center [626, 95] width 275 height 8
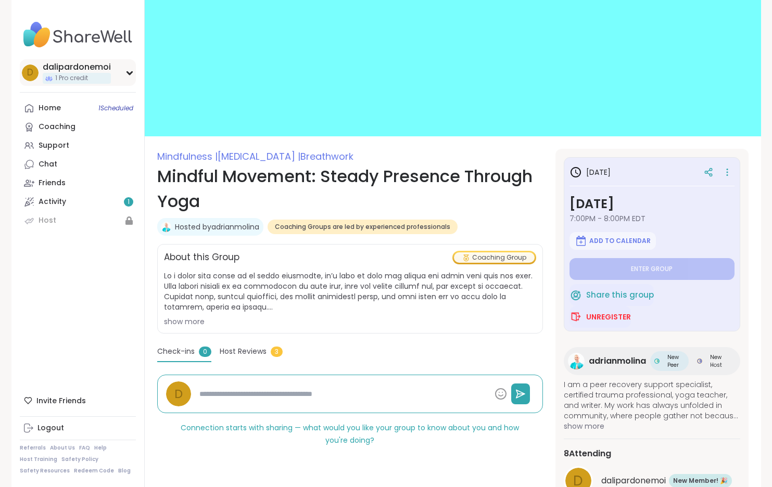
click at [130, 71] on icon at bounding box center [129, 72] width 8 height 5
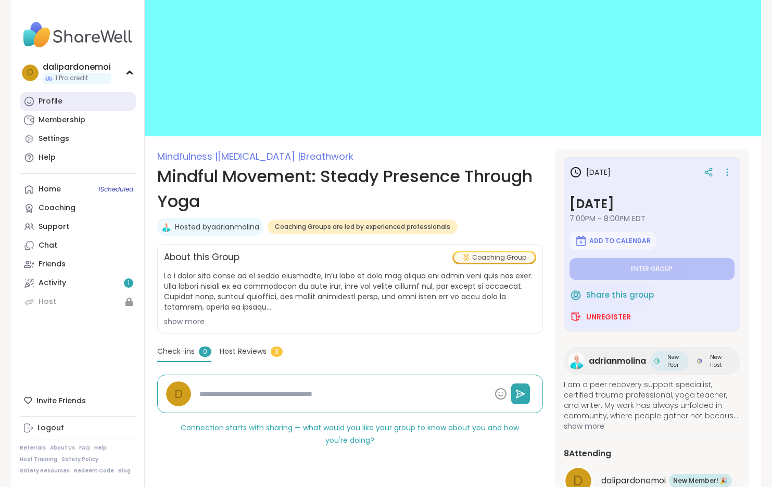
click at [59, 97] on div "Profile" at bounding box center [51, 101] width 24 height 10
type textarea "*"
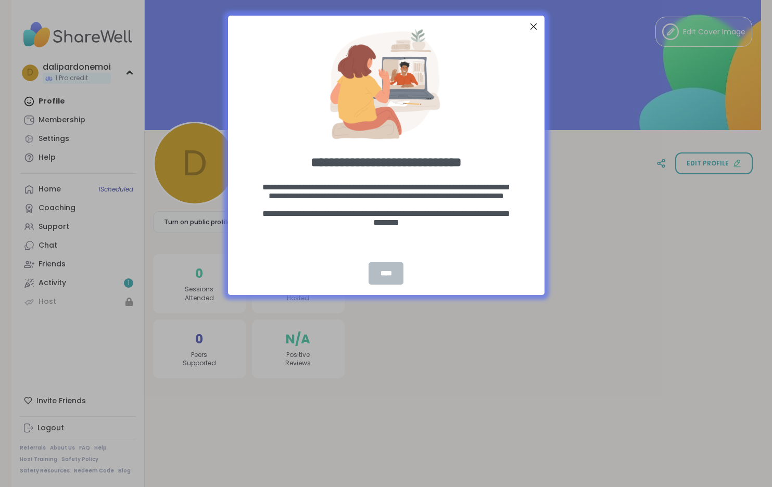
click at [391, 275] on div "****" at bounding box center [386, 273] width 34 height 22
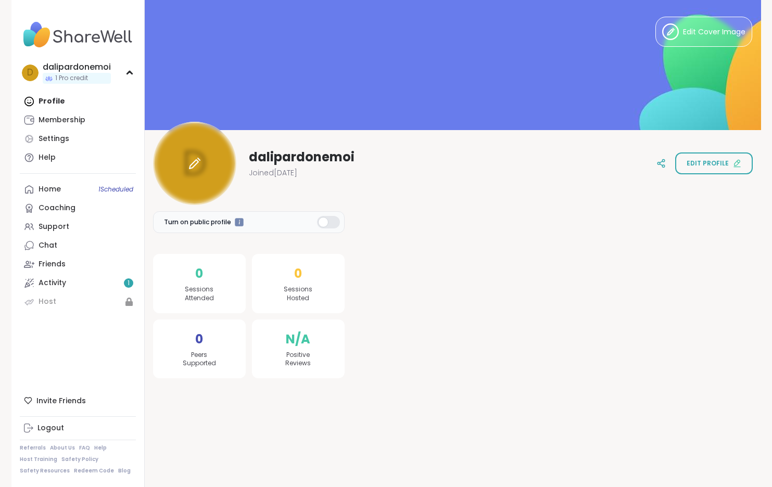
click at [204, 153] on div at bounding box center [194, 163] width 83 height 83
click at [730, 165] on div "Edit profile" at bounding box center [714, 163] width 55 height 9
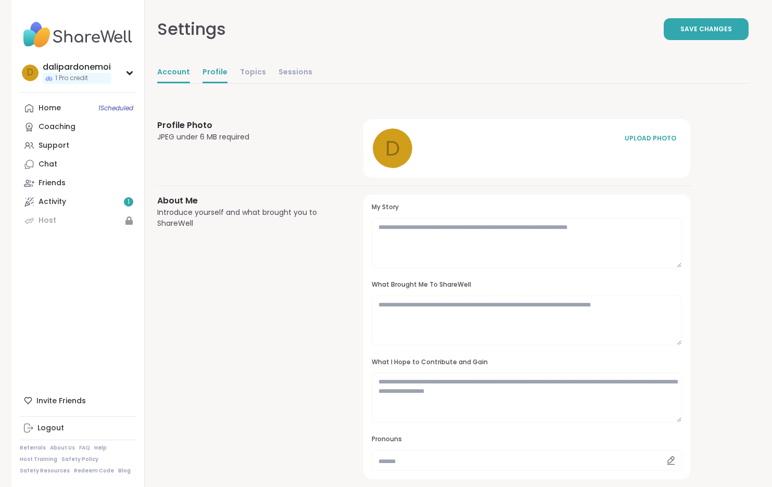
click at [169, 74] on link "Account" at bounding box center [173, 72] width 33 height 21
select select "**"
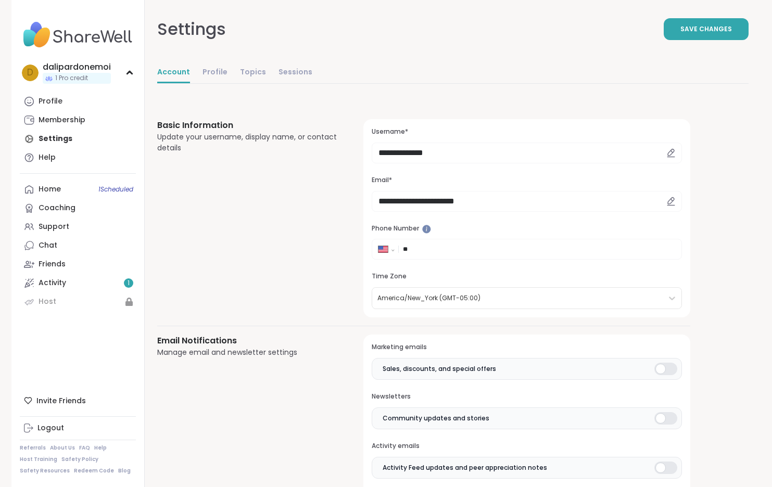
click at [672, 153] on icon at bounding box center [670, 152] width 9 height 9
click at [666, 153] on icon at bounding box center [670, 152] width 9 height 9
click at [409, 152] on input "**********" at bounding box center [527, 153] width 310 height 21
click at [666, 152] on icon at bounding box center [670, 152] width 9 height 9
click at [413, 157] on input "**********" at bounding box center [527, 153] width 310 height 21
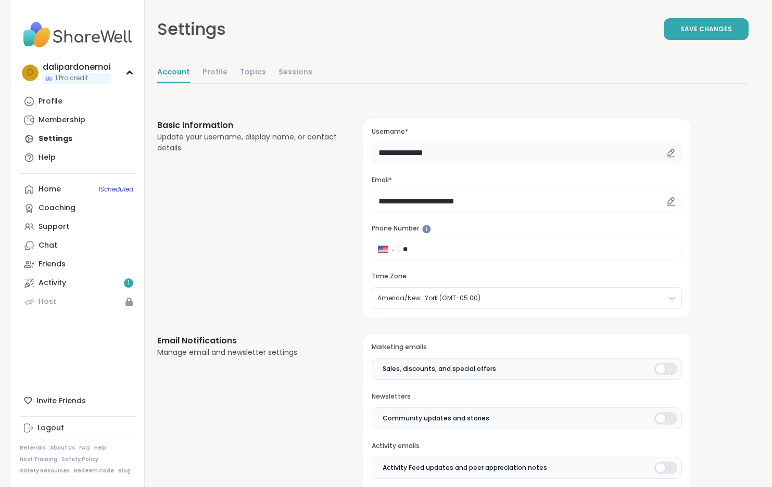
drag, startPoint x: 458, startPoint y: 155, endPoint x: 326, endPoint y: 156, distance: 131.2
click at [326, 156] on div "**********" at bounding box center [423, 218] width 533 height 198
click at [208, 209] on div "Basic Information Update your username, display name, or contact details" at bounding box center [248, 218] width 182 height 198
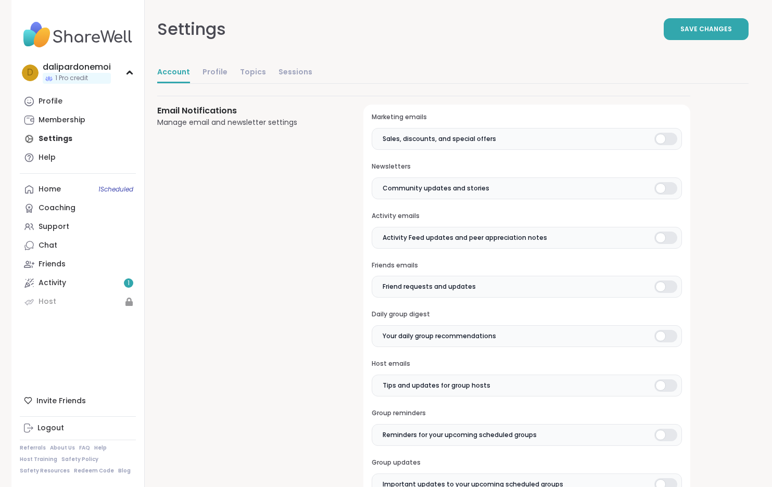
scroll to position [232, 0]
click at [659, 136] on div at bounding box center [666, 137] width 23 height 12
click at [659, 186] on div at bounding box center [666, 187] width 23 height 12
click at [659, 241] on div at bounding box center [666, 236] width 23 height 12
click at [660, 286] on div at bounding box center [666, 285] width 23 height 12
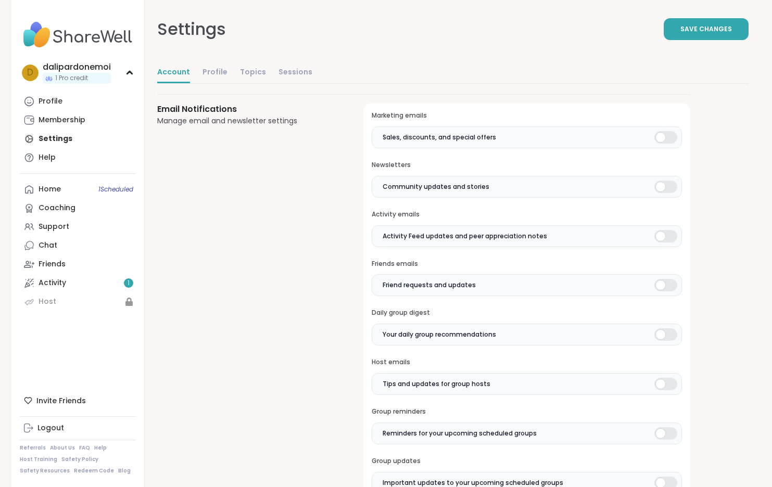
click at [659, 335] on div at bounding box center [666, 335] width 23 height 12
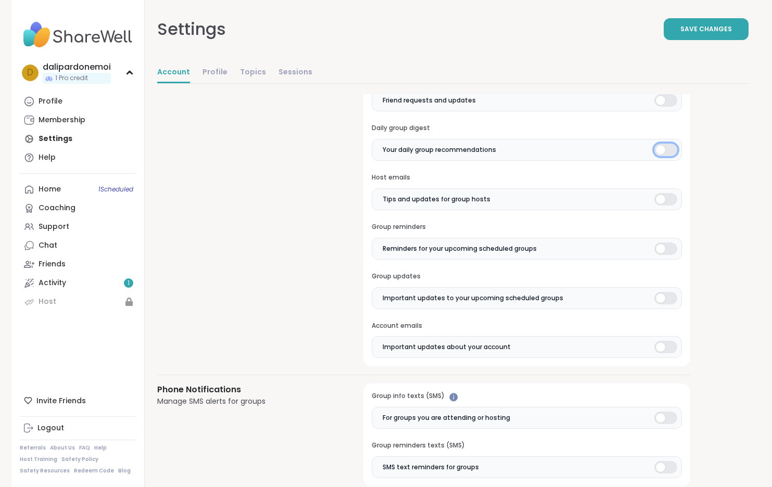
scroll to position [423, 0]
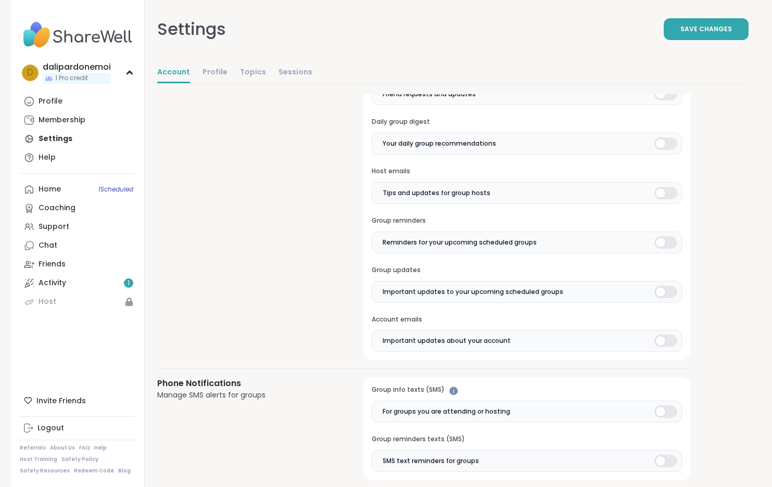
click at [665, 190] on div at bounding box center [666, 193] width 23 height 12
click at [661, 249] on label "Reminders for your upcoming scheduled groups" at bounding box center [527, 243] width 310 height 22
click at [670, 244] on div at bounding box center [666, 242] width 23 height 12
click at [661, 297] on div at bounding box center [666, 292] width 23 height 12
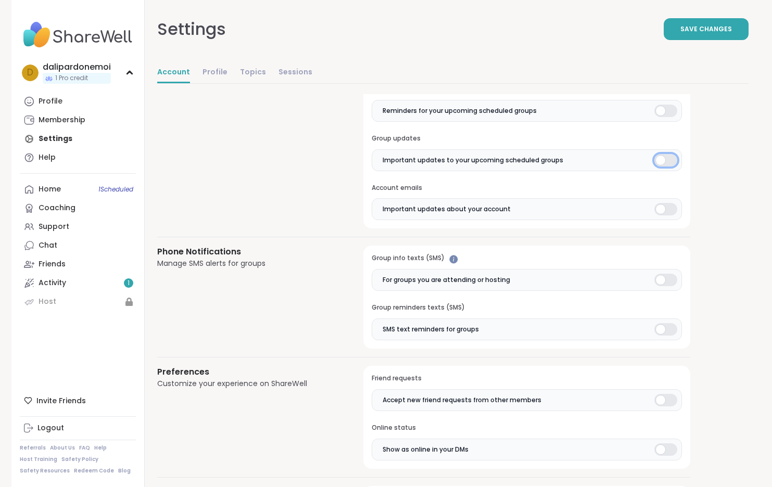
scroll to position [556, 0]
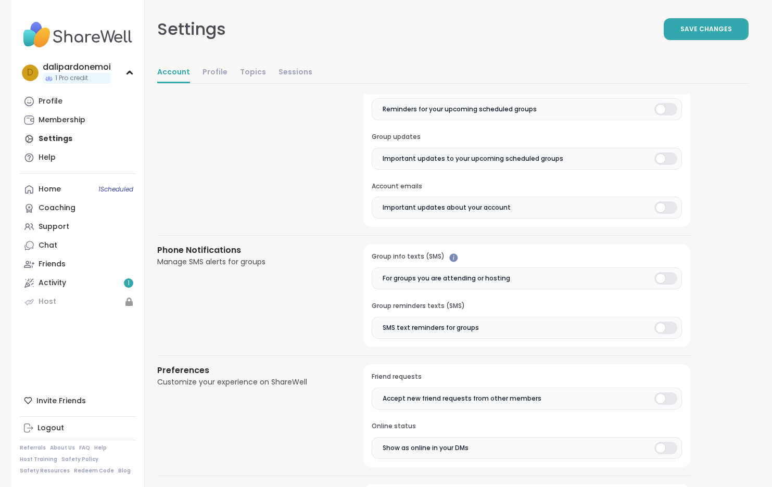
click at [660, 210] on div at bounding box center [666, 208] width 23 height 12
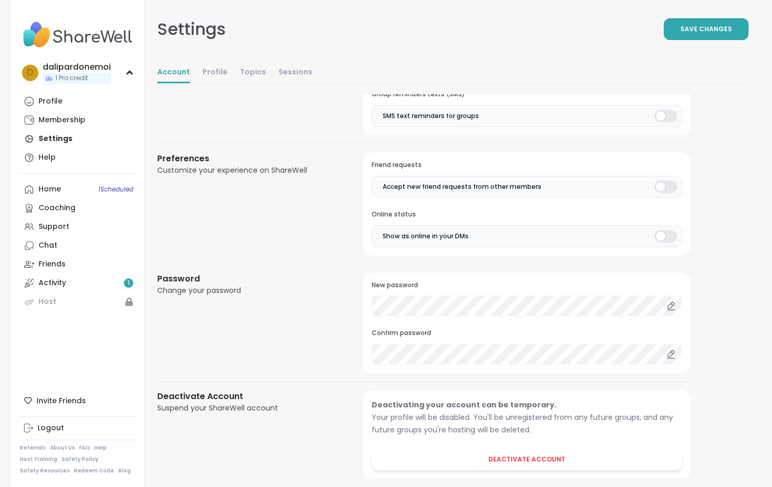
scroll to position [785, 0]
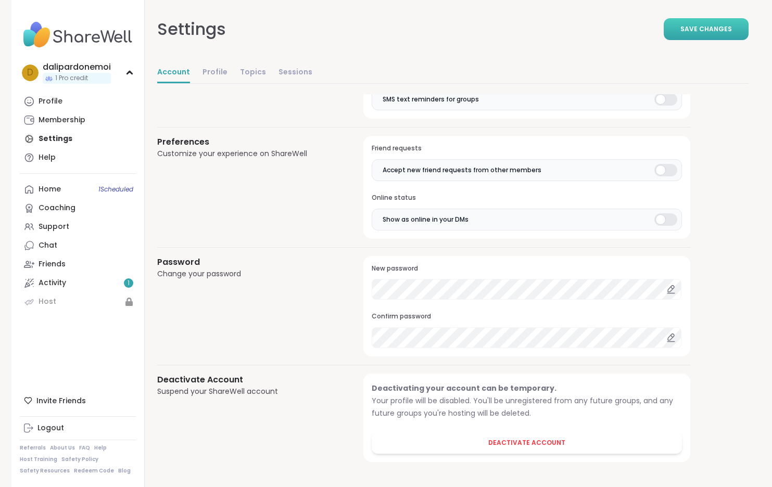
click at [720, 28] on span "Save Changes" at bounding box center [707, 28] width 52 height 9
click at [683, 21] on button "Save Changes" at bounding box center [706, 29] width 85 height 22
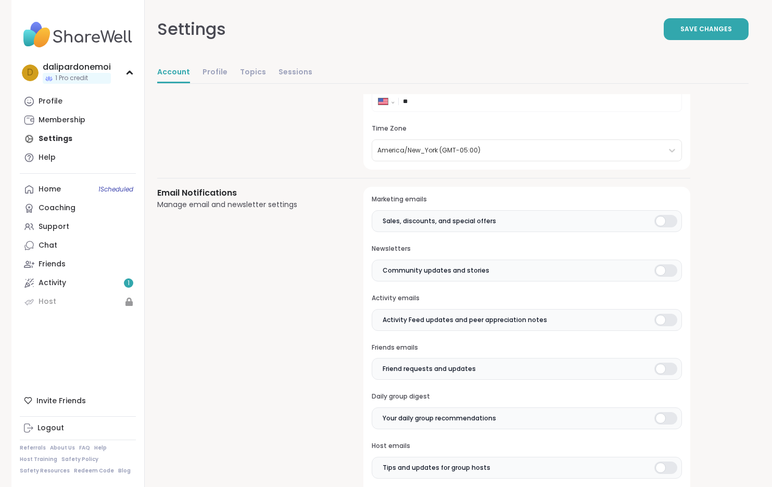
scroll to position [0, 0]
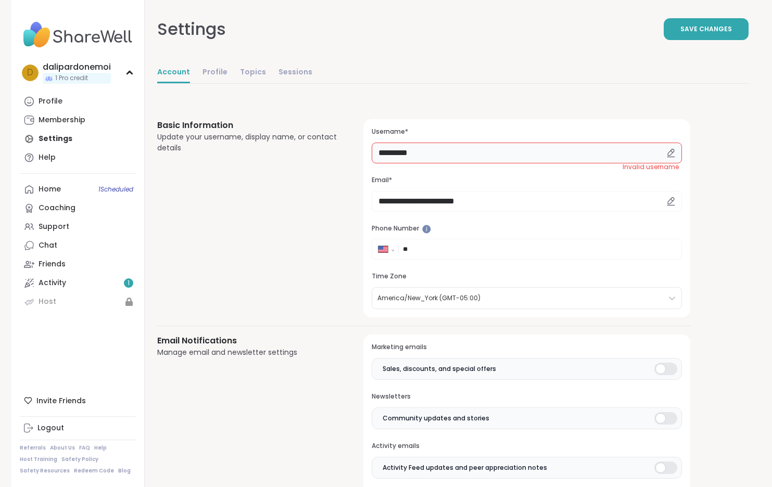
drag, startPoint x: 408, startPoint y: 154, endPoint x: 445, endPoint y: 254, distance: 106.1
click at [409, 154] on input "*********" at bounding box center [527, 153] width 310 height 21
type input "*********"
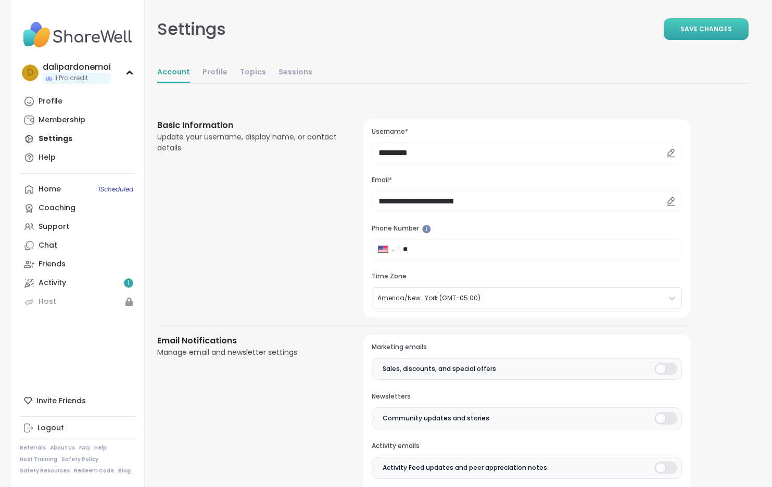
click at [695, 33] on span "Save Changes" at bounding box center [707, 28] width 52 height 9
